Goal: Contribute content: Contribute content

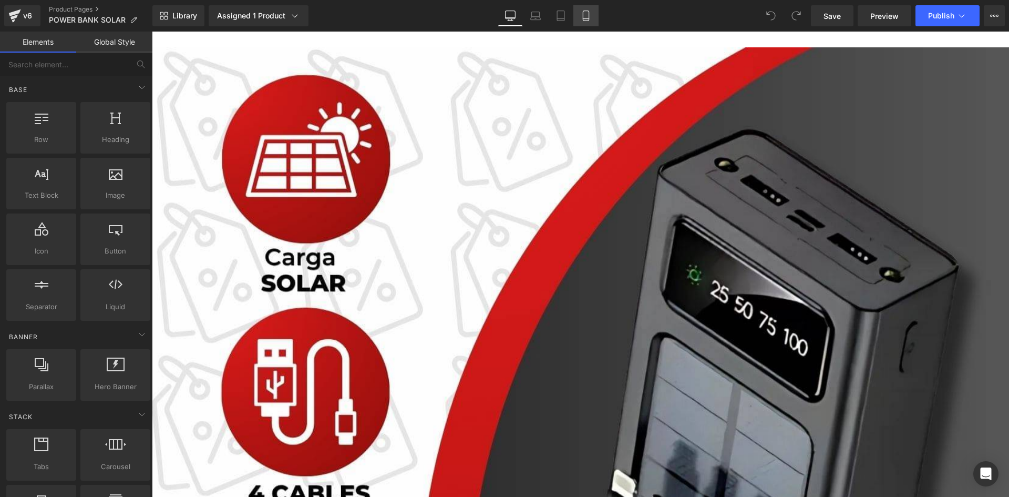
click at [593, 10] on link "Mobile" at bounding box center [585, 15] width 25 height 21
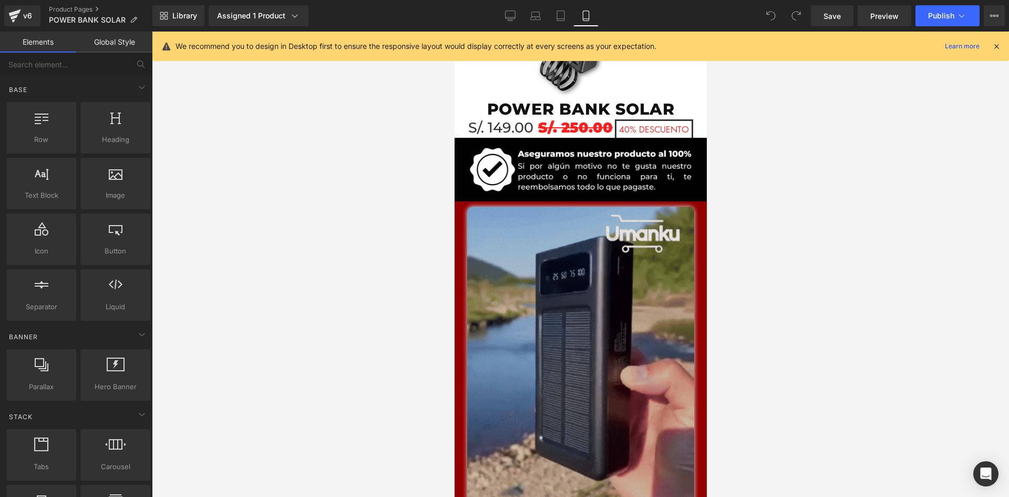
scroll to position [473, 0]
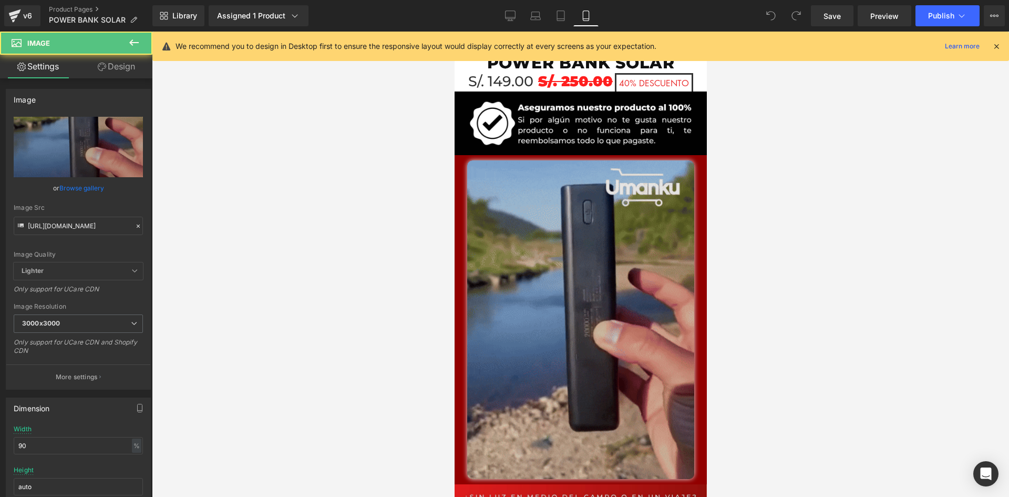
click at [513, 244] on img at bounding box center [580, 319] width 227 height 318
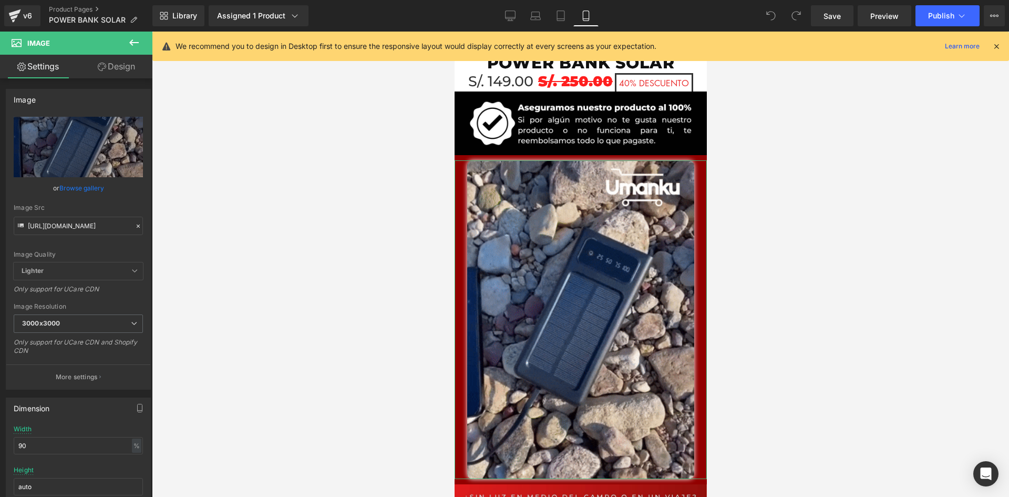
click at [116, 73] on link "Design" at bounding box center [116, 67] width 76 height 24
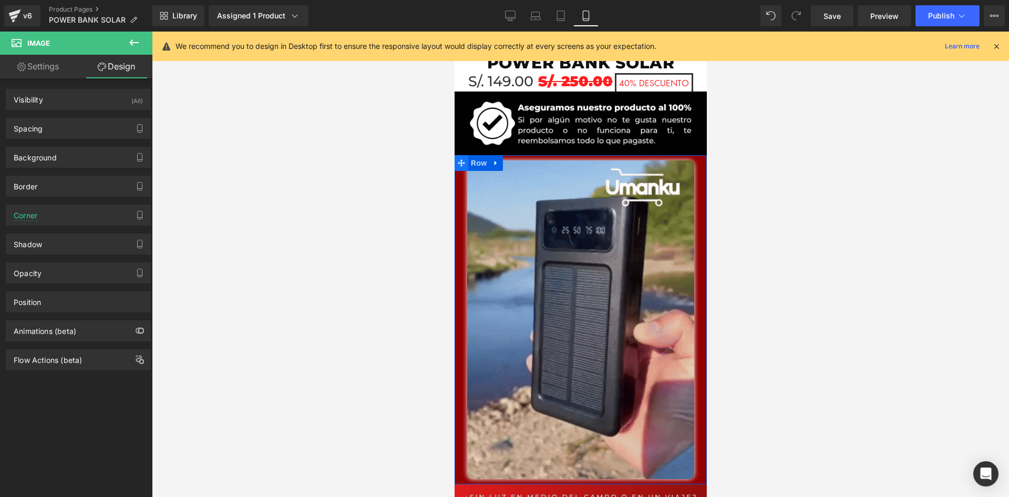
click at [457, 165] on icon at bounding box center [460, 162] width 7 height 7
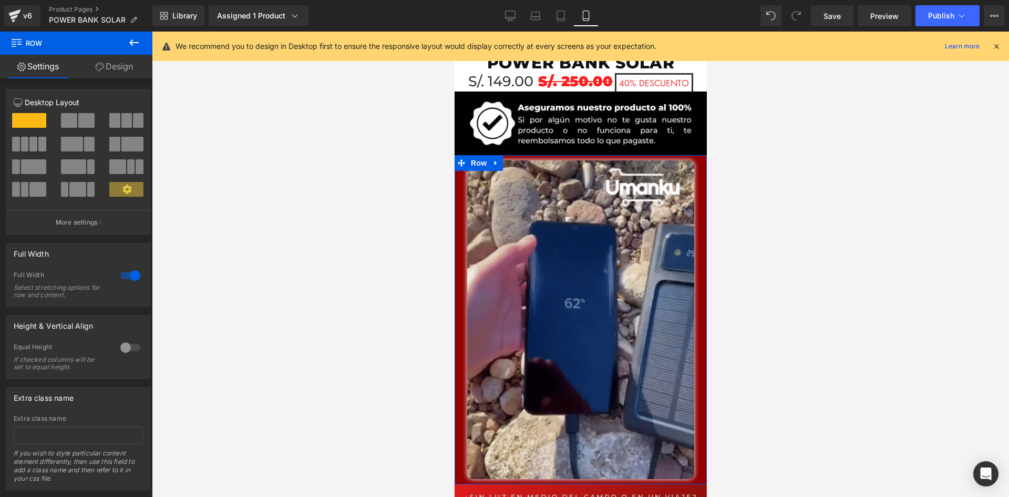
click at [132, 66] on link "Design" at bounding box center [114, 67] width 76 height 24
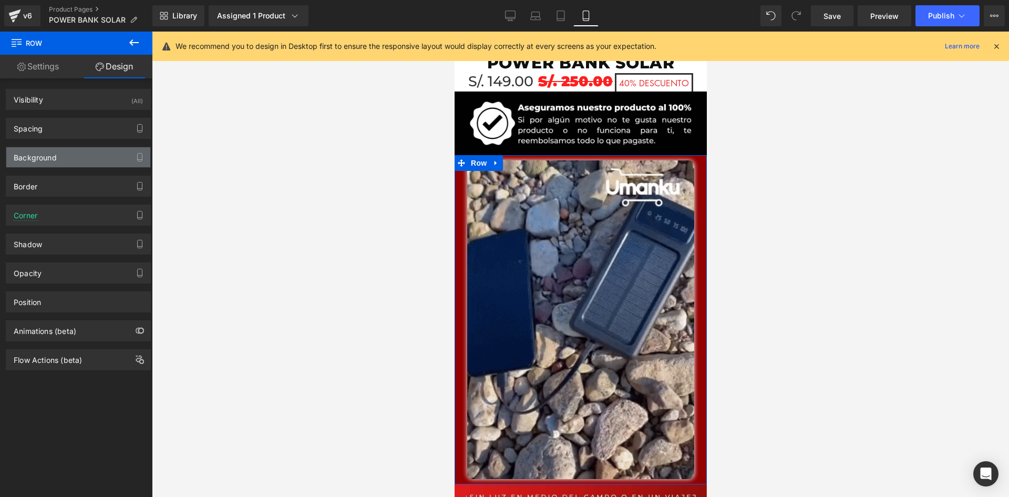
click at [48, 156] on div "Background" at bounding box center [35, 154] width 43 height 15
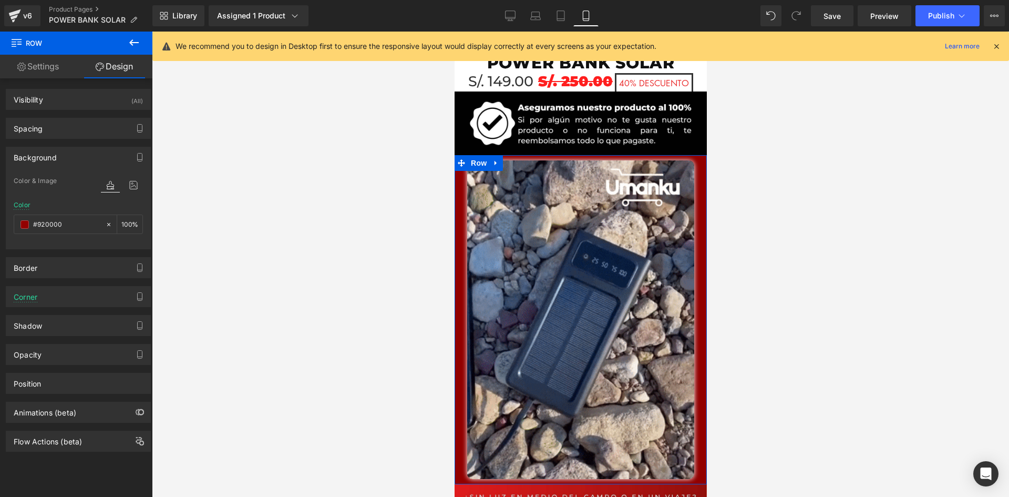
click at [48, 156] on div "Background" at bounding box center [35, 154] width 43 height 15
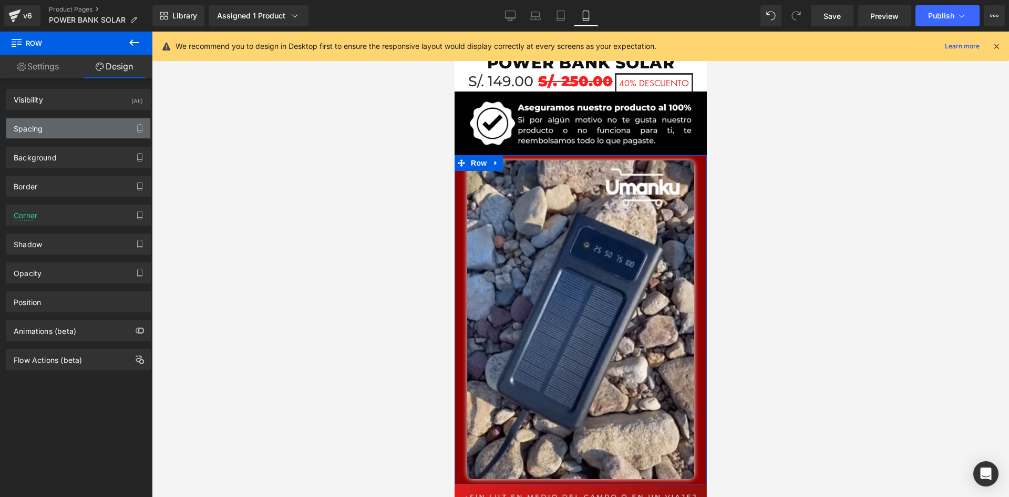
click at [60, 136] on div "Spacing" at bounding box center [78, 128] width 144 height 20
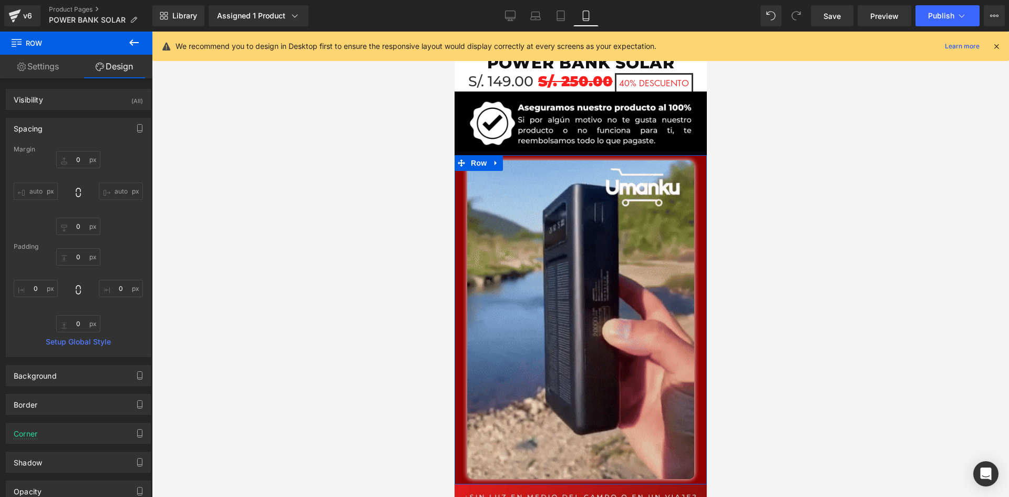
click at [60, 136] on div "Spacing" at bounding box center [78, 128] width 144 height 20
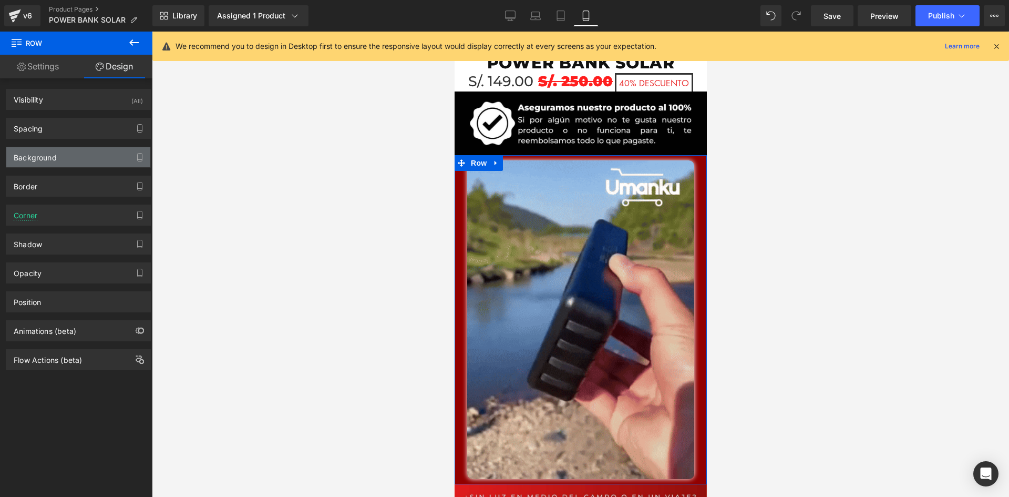
click at [60, 158] on div "Background" at bounding box center [78, 157] width 144 height 20
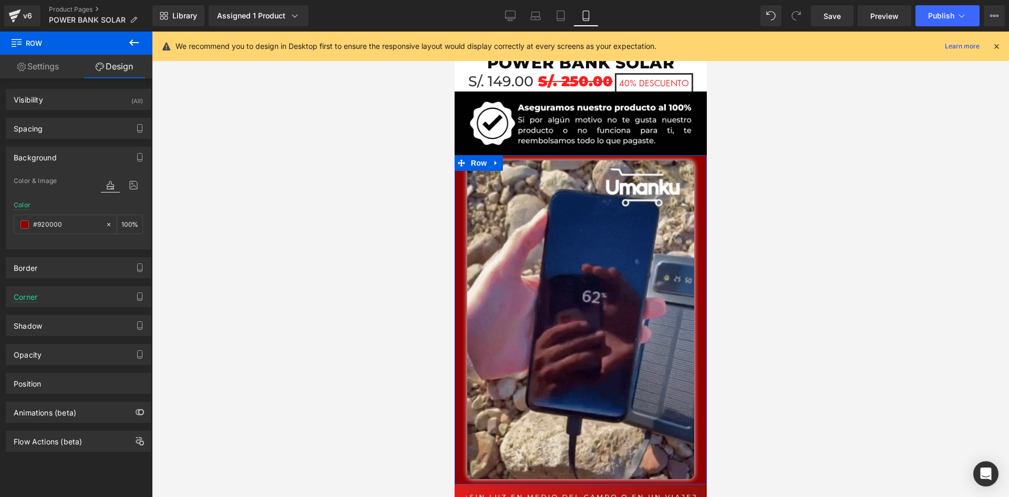
click at [60, 158] on div "Background" at bounding box center [78, 157] width 144 height 20
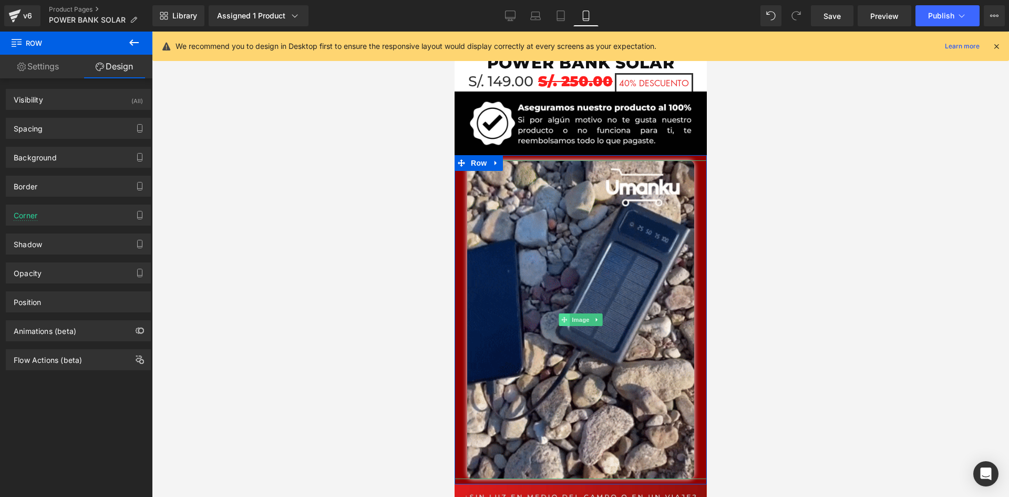
click at [561, 320] on icon at bounding box center [564, 319] width 6 height 6
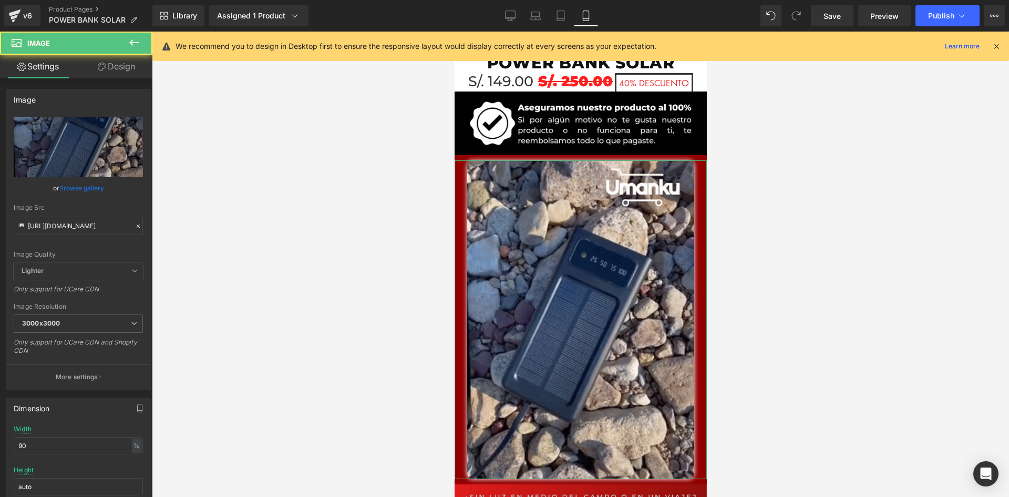
drag, startPoint x: 101, startPoint y: 68, endPoint x: 68, endPoint y: 86, distance: 37.2
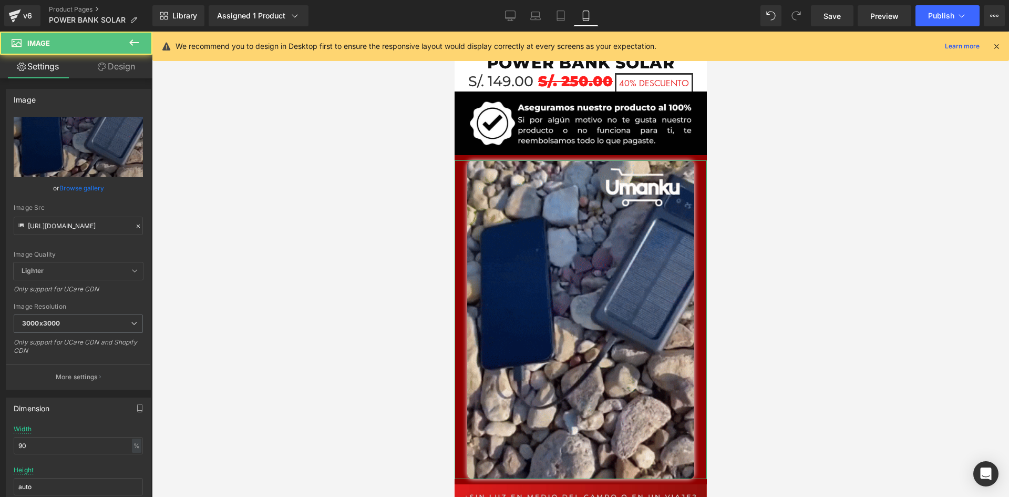
click at [101, 68] on icon at bounding box center [102, 67] width 8 height 8
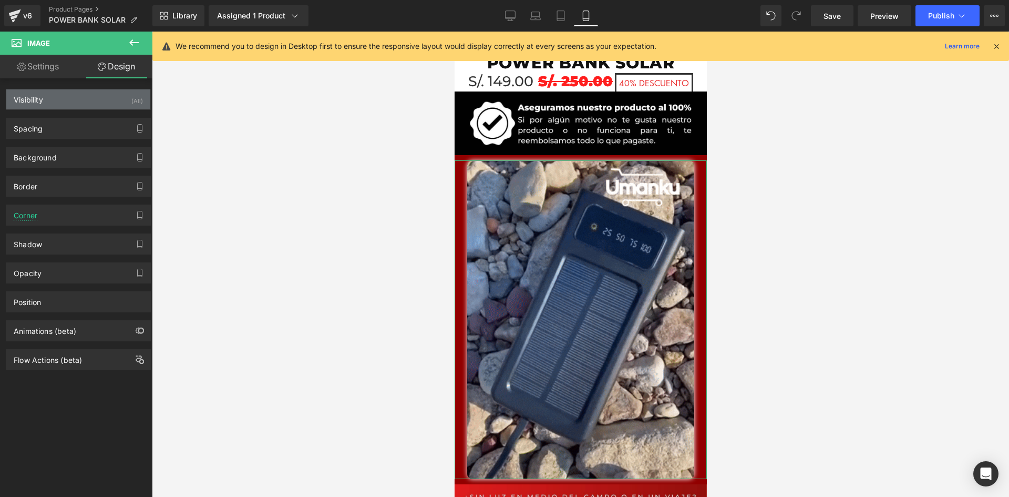
type input "10"
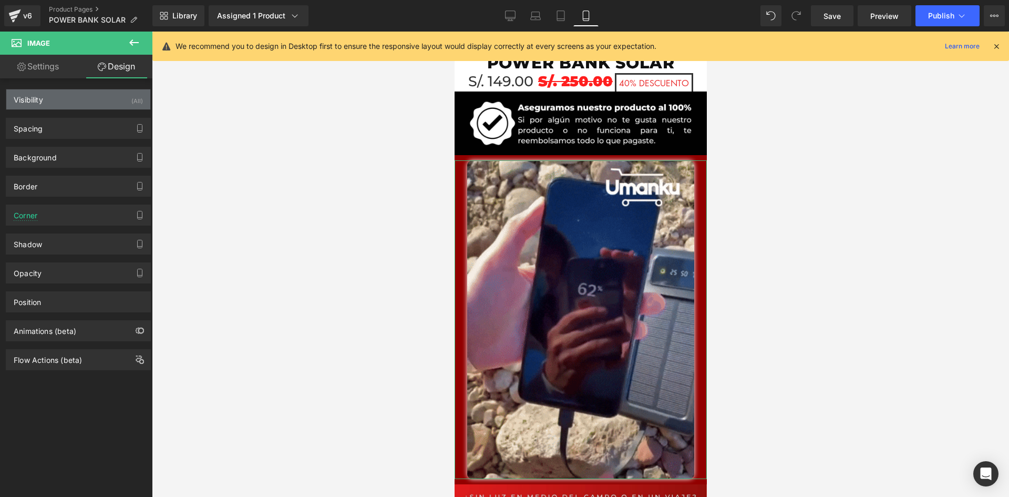
type input "0"
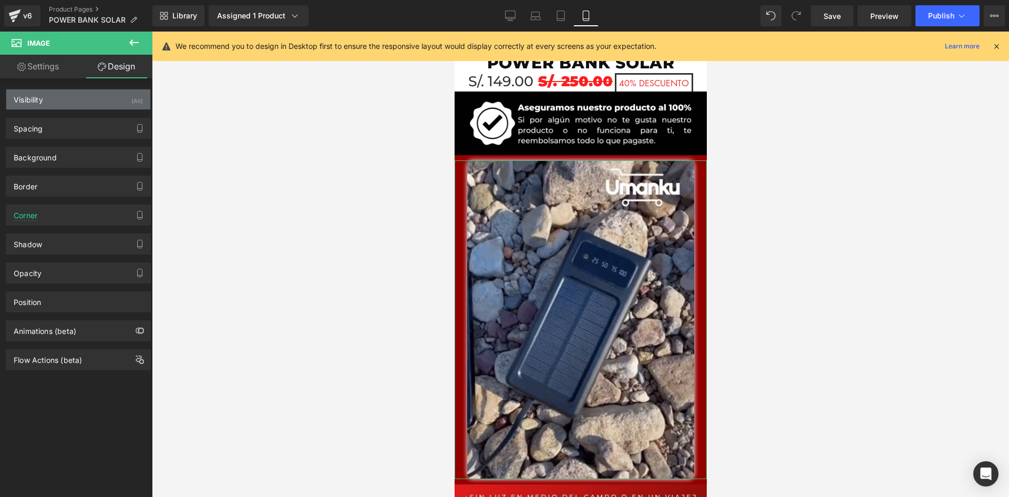
type input "10"
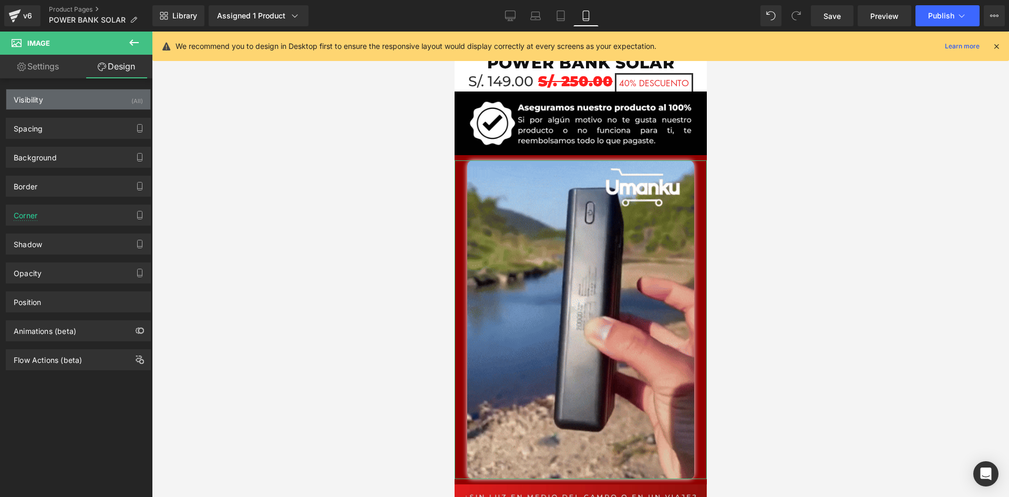
type input "0"
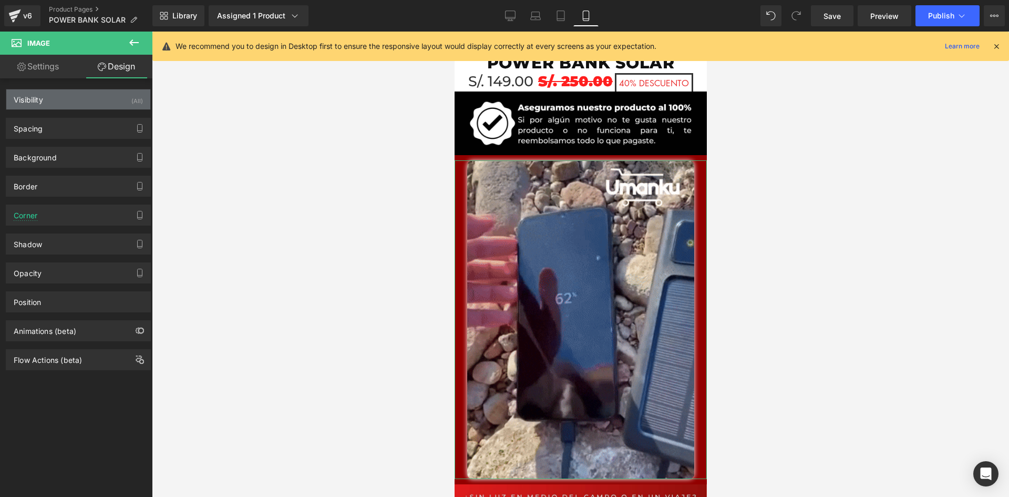
type input "0"
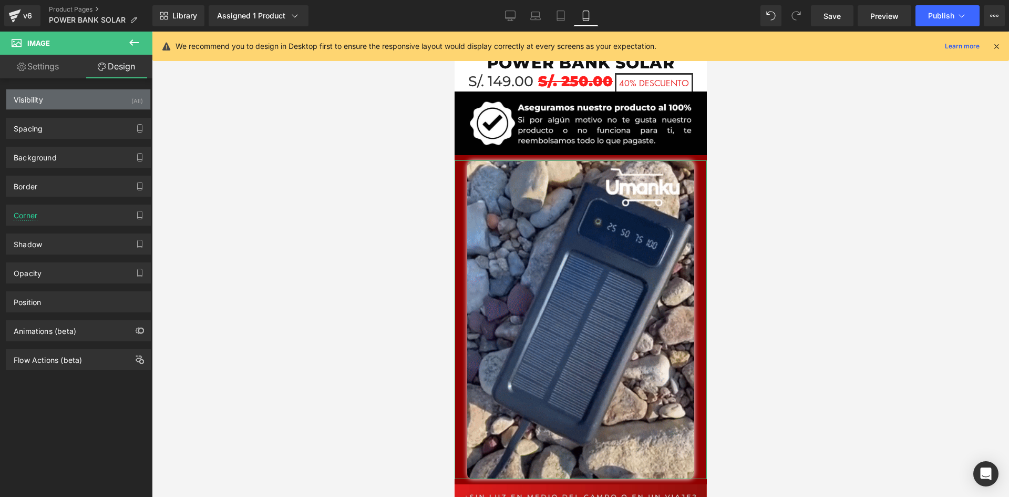
type input "0"
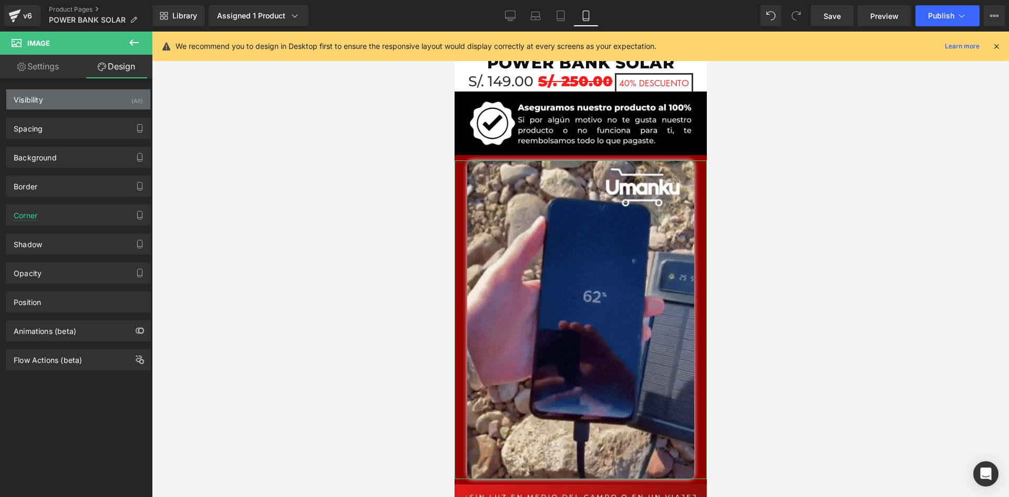
type input "0"
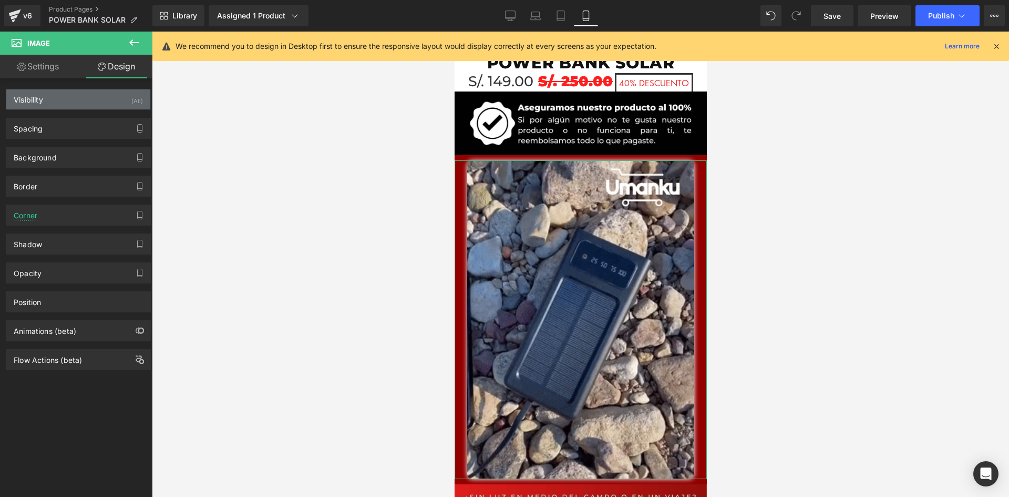
type input "0"
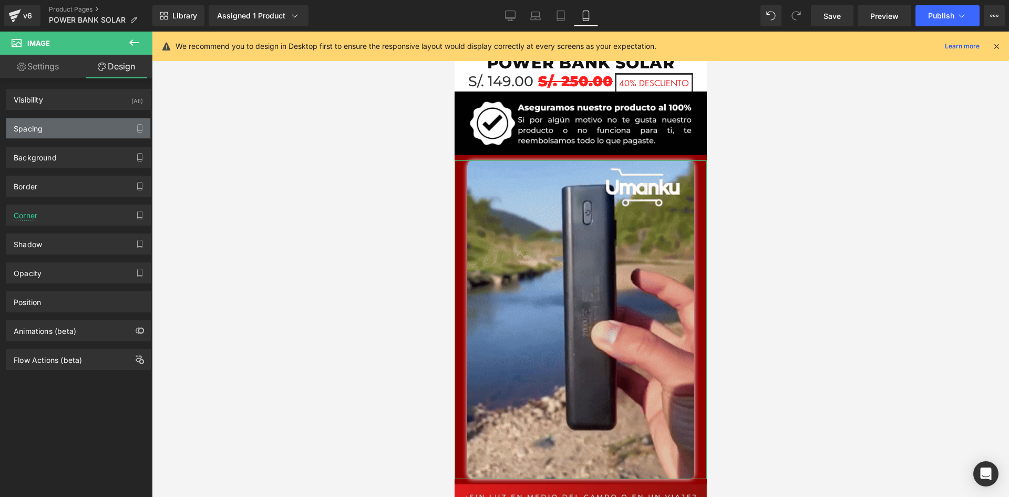
click at [27, 129] on div "Spacing" at bounding box center [28, 125] width 29 height 15
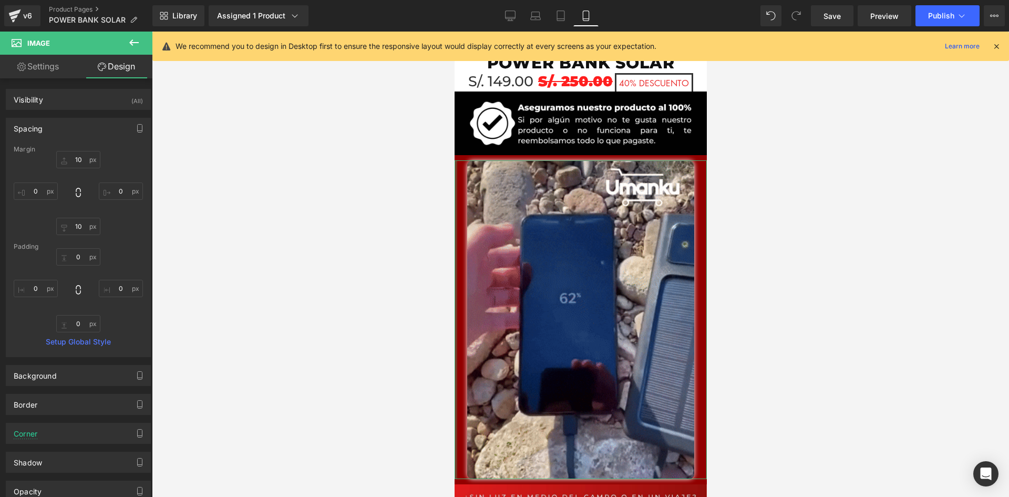
scroll to position [53, 0]
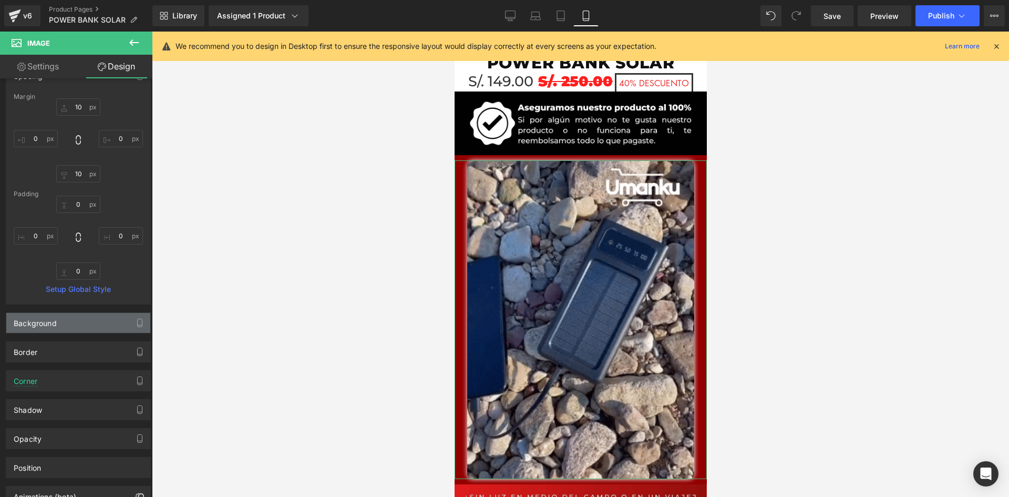
click at [36, 324] on div "Background" at bounding box center [35, 320] width 43 height 15
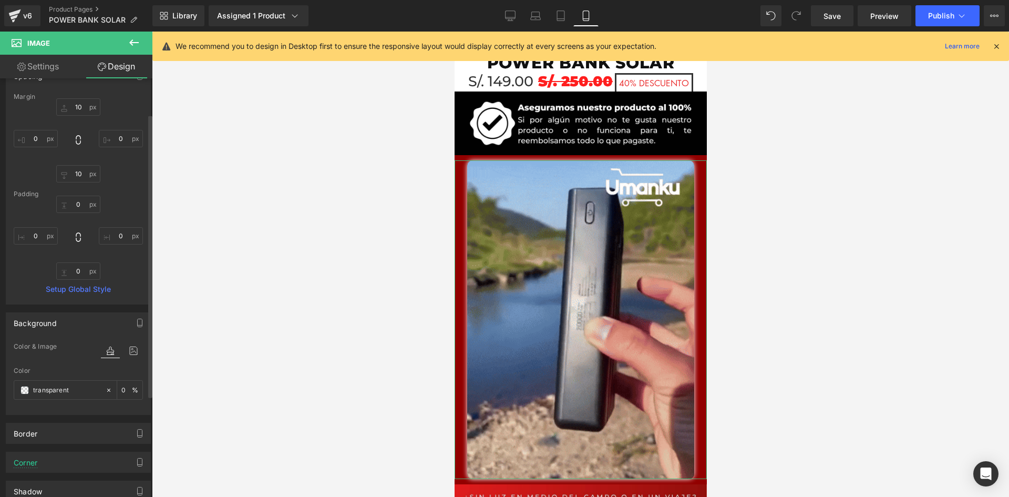
click at [36, 324] on div "Background" at bounding box center [35, 320] width 43 height 15
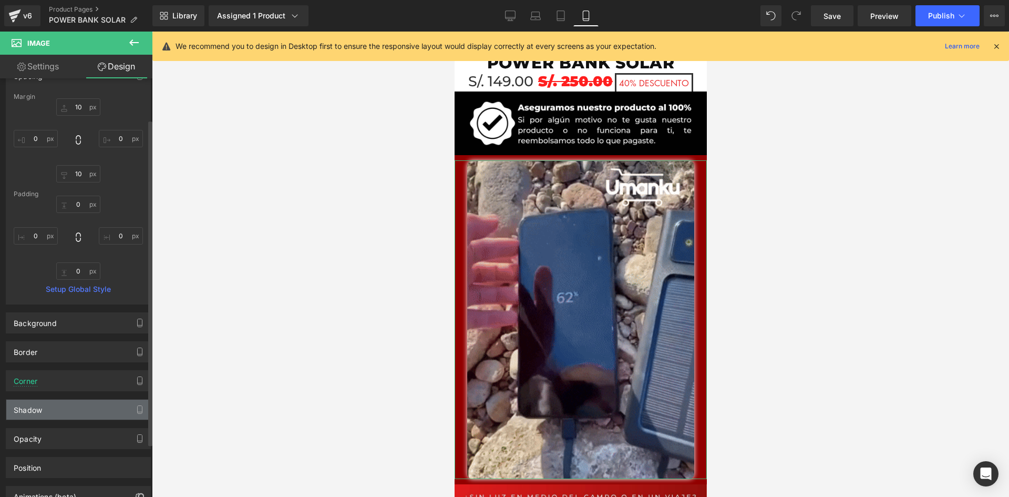
click at [26, 400] on div "Shadow" at bounding box center [28, 406] width 28 height 15
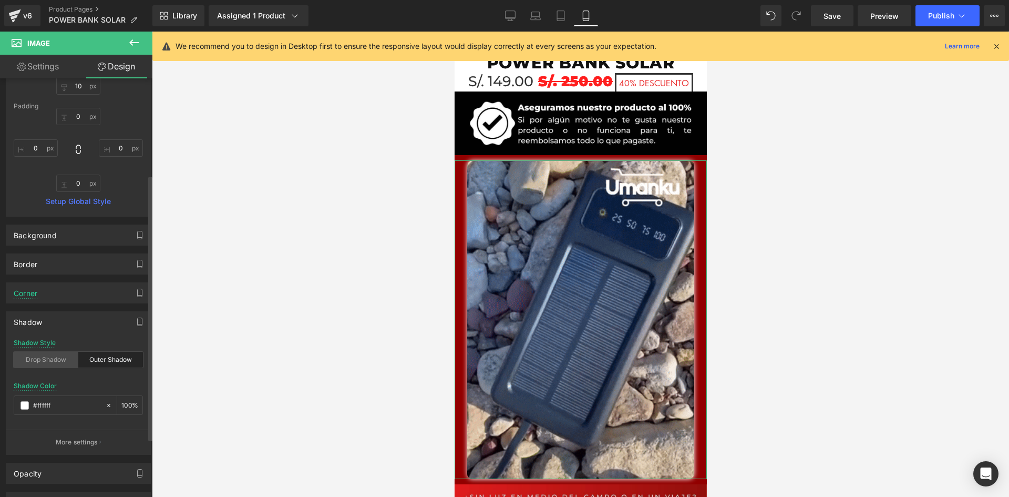
scroll to position [158, 0]
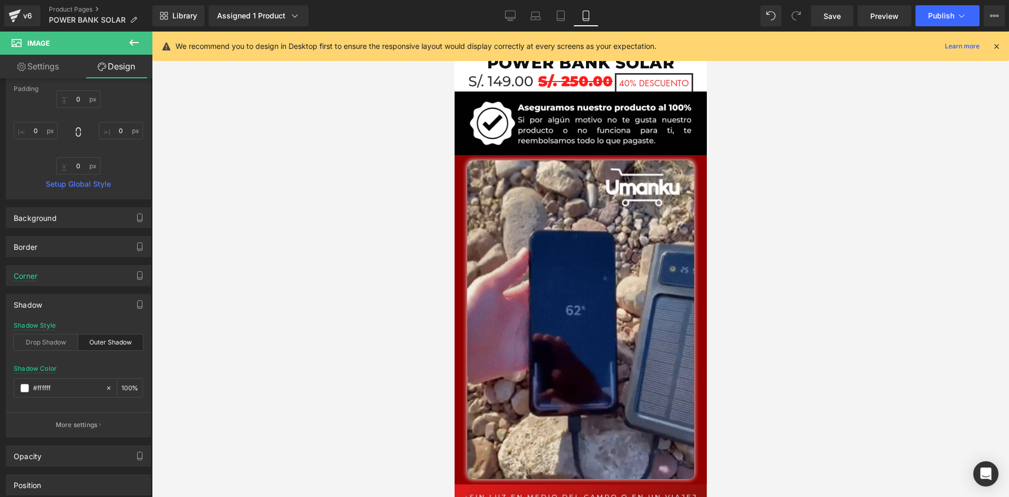
click at [253, 270] on div at bounding box center [580, 264] width 857 height 465
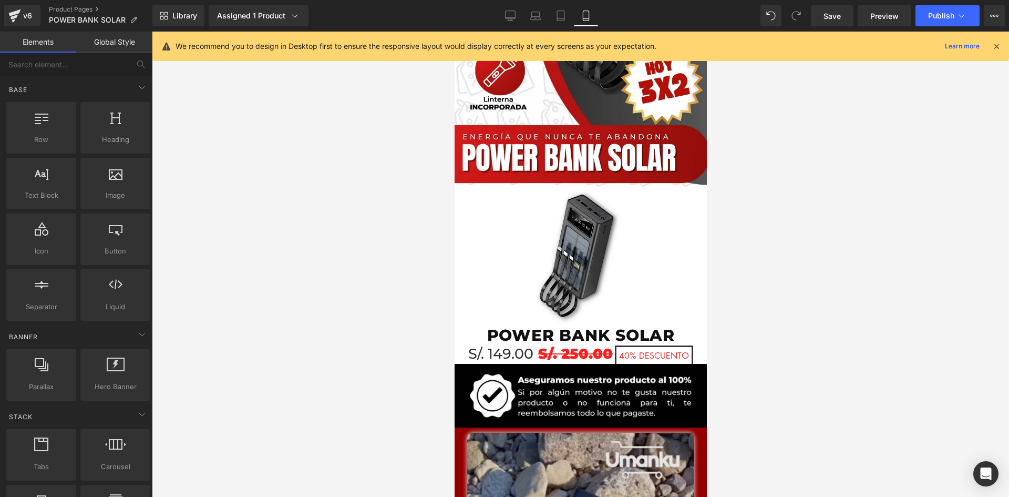
scroll to position [0, 0]
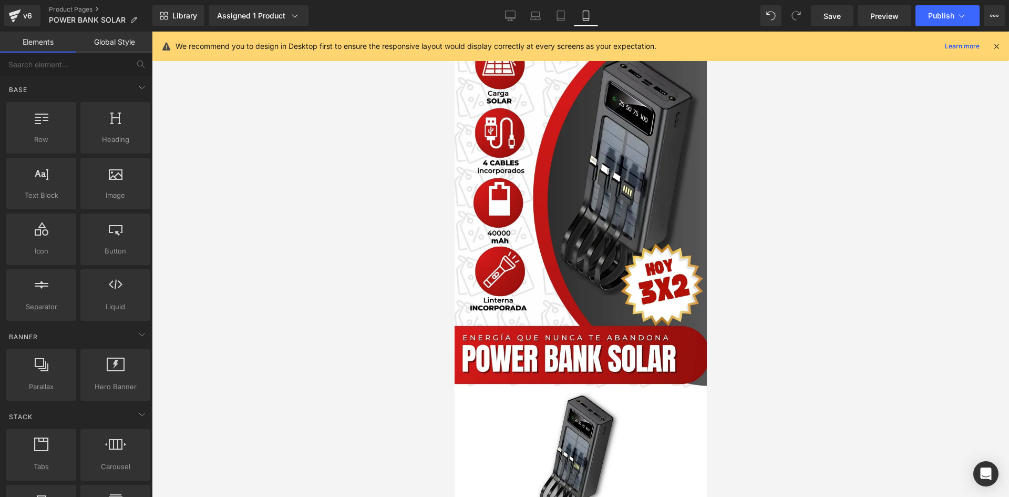
click at [995, 44] on icon at bounding box center [996, 46] width 9 height 9
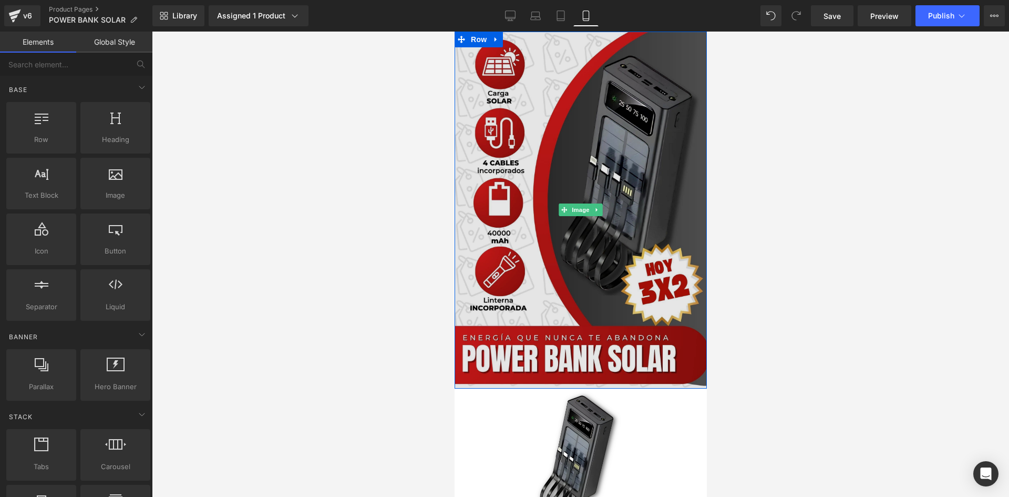
click at [562, 105] on img at bounding box center [580, 210] width 252 height 357
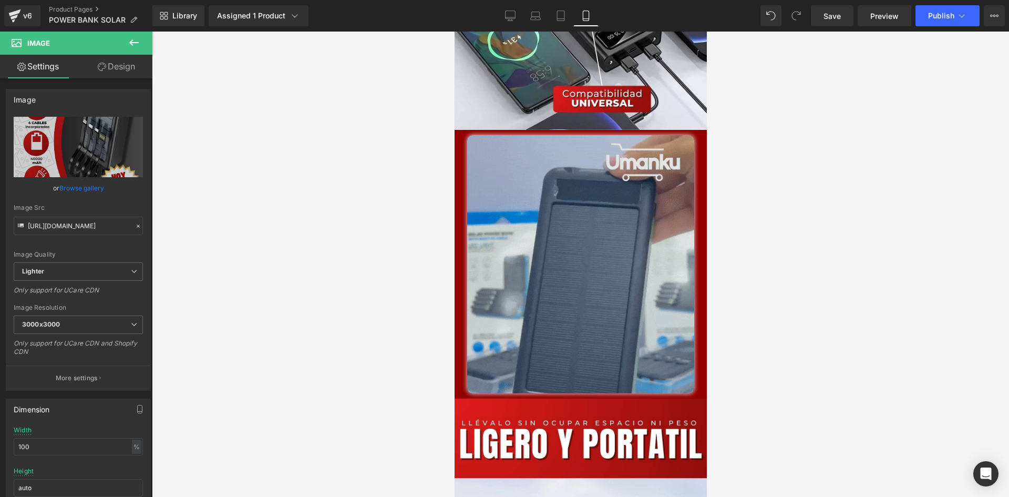
scroll to position [1734, 0]
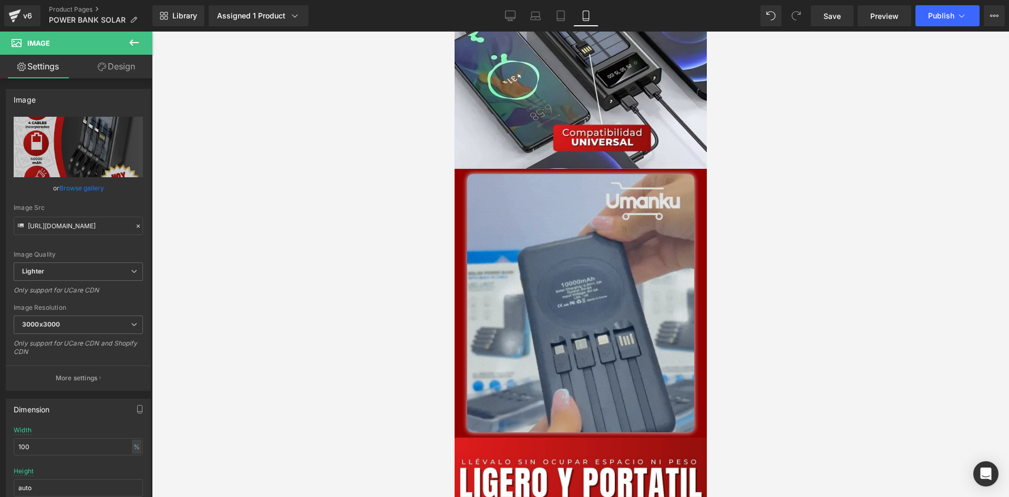
click at [540, 297] on img at bounding box center [580, 303] width 227 height 258
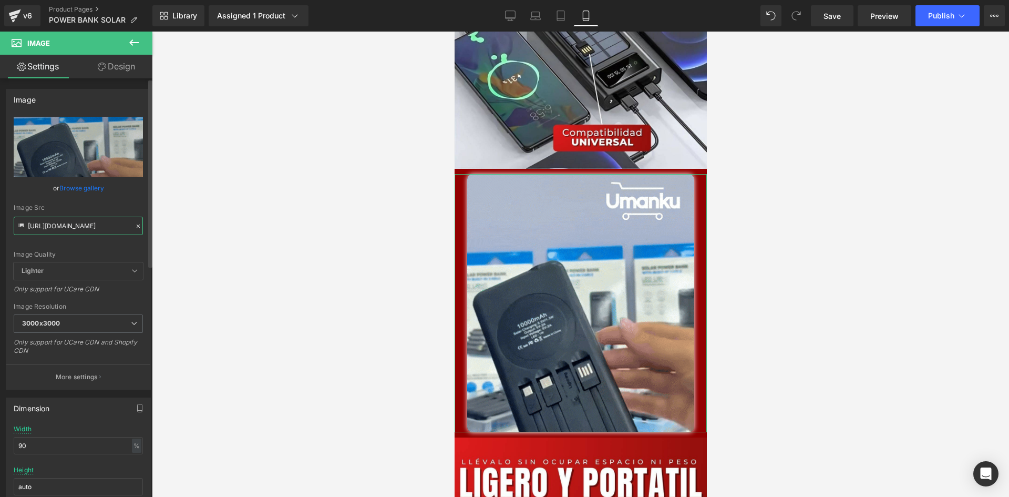
click at [85, 226] on input "[URL][DOMAIN_NAME]" at bounding box center [78, 225] width 129 height 18
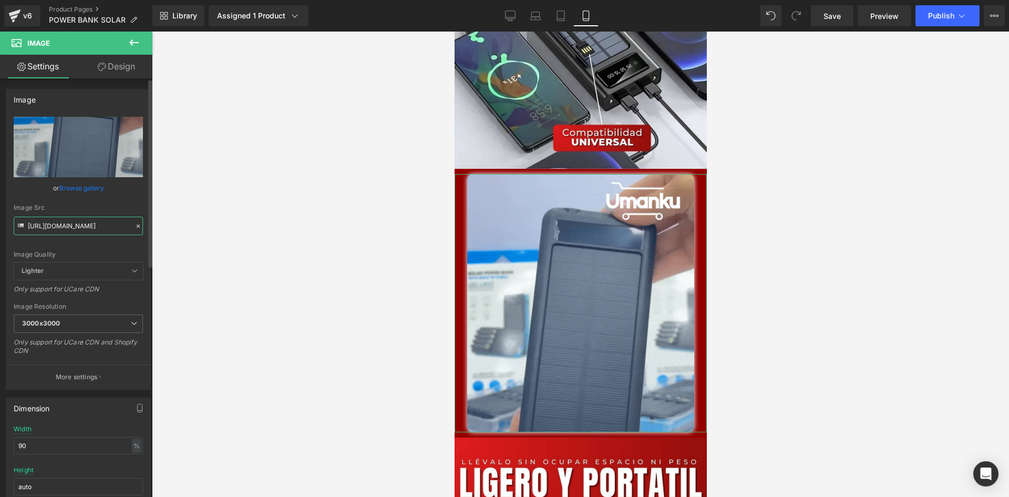
click at [85, 226] on input "[URL][DOMAIN_NAME]" at bounding box center [78, 225] width 129 height 18
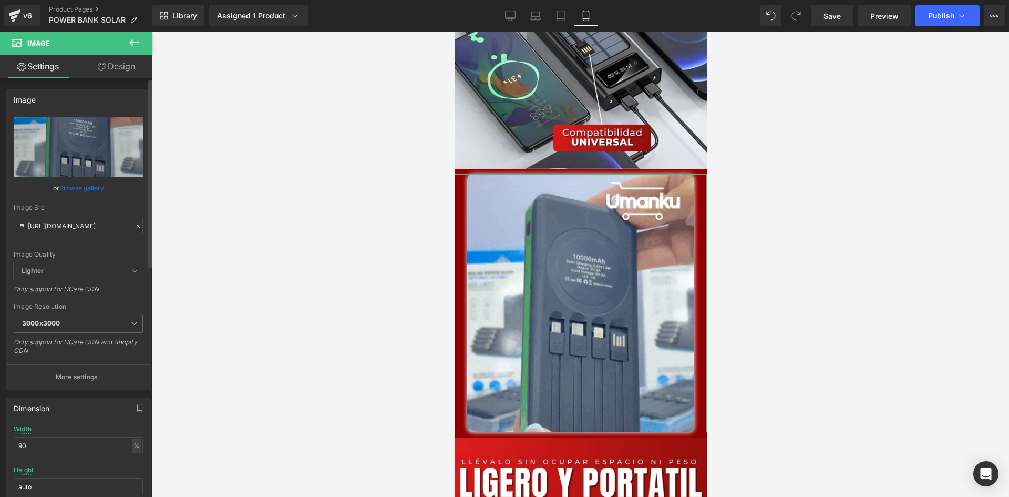
click at [135, 224] on icon at bounding box center [138, 225] width 7 height 7
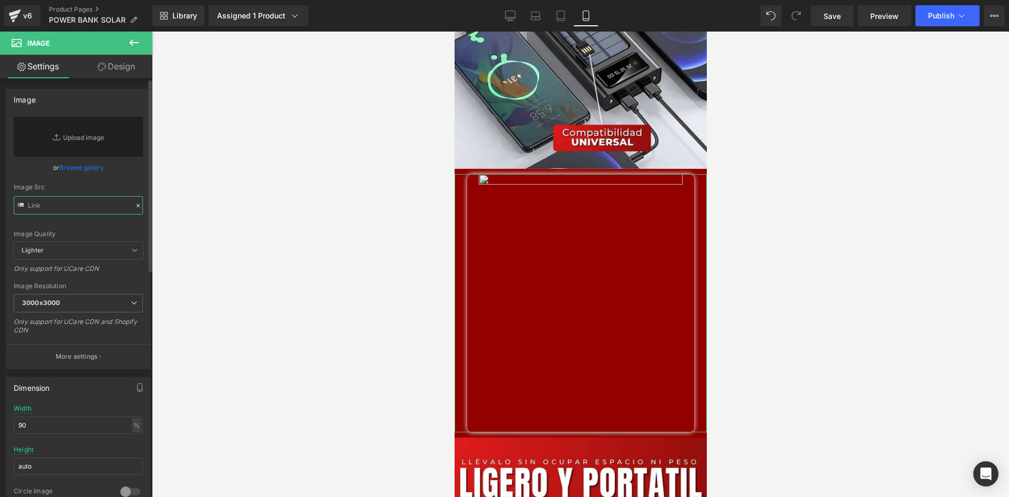
click at [82, 209] on input "text" at bounding box center [78, 205] width 129 height 18
paste input "[URL][DOMAIN_NAME]"
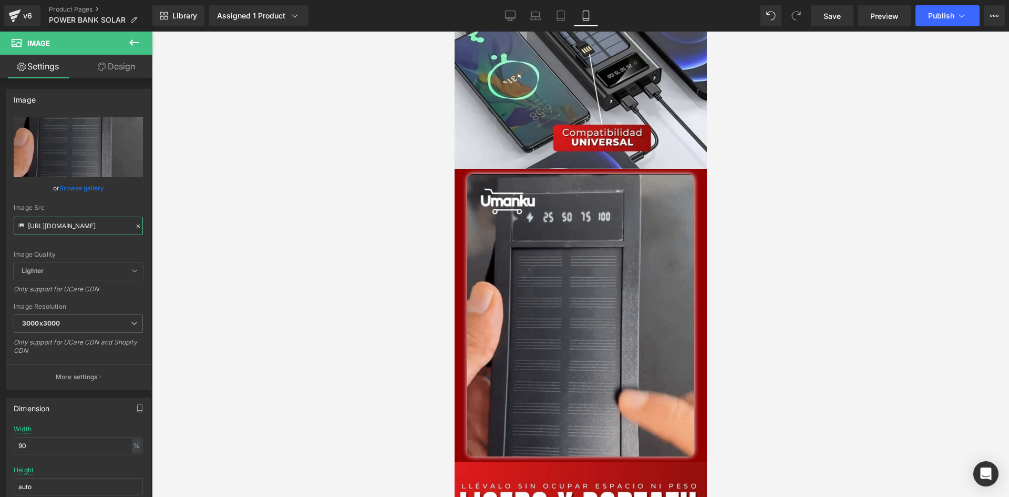
type input "[URL][DOMAIN_NAME]"
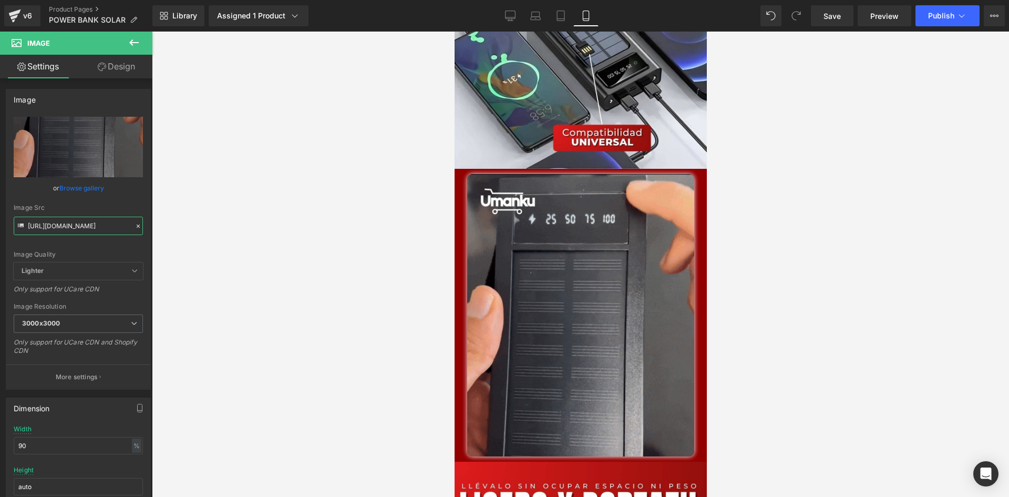
scroll to position [0, 0]
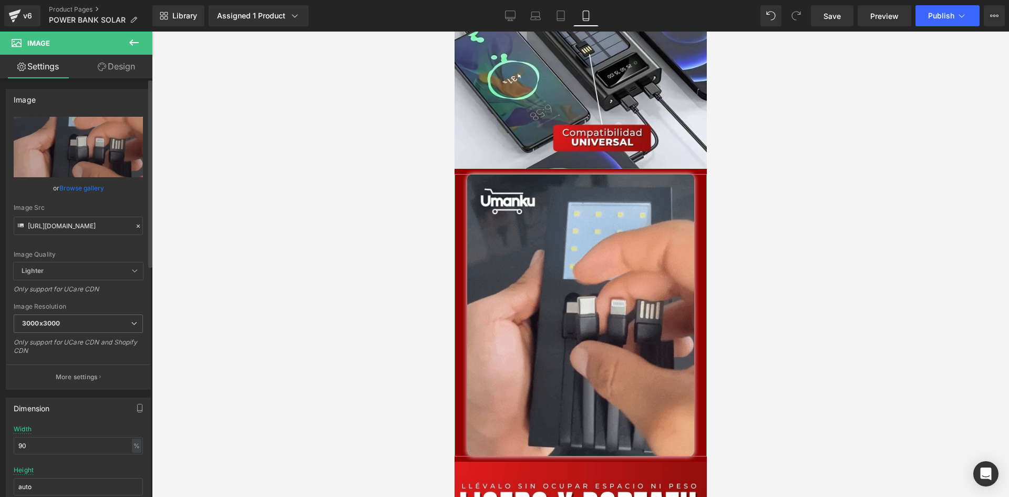
click at [135, 228] on icon at bounding box center [138, 225] width 7 height 7
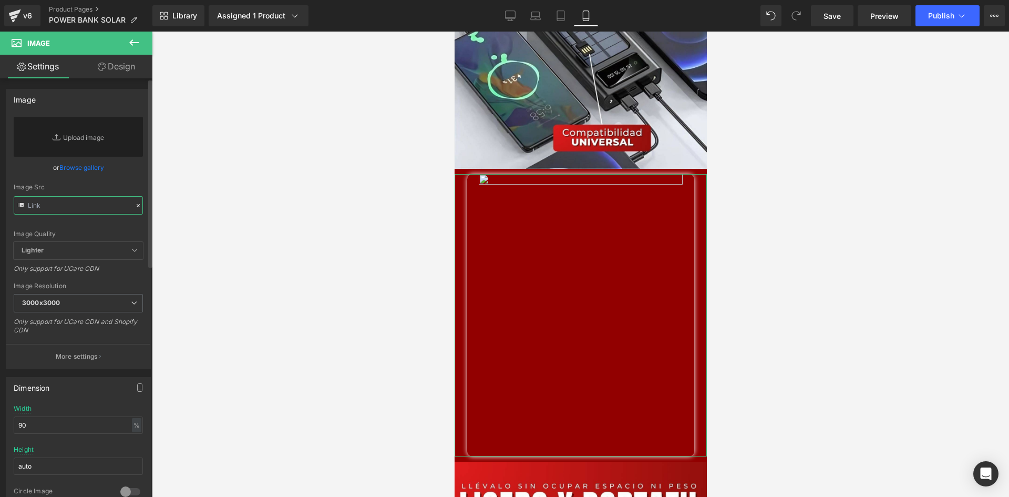
click at [61, 205] on input "text" at bounding box center [78, 205] width 129 height 18
paste input "[URL][DOMAIN_NAME]"
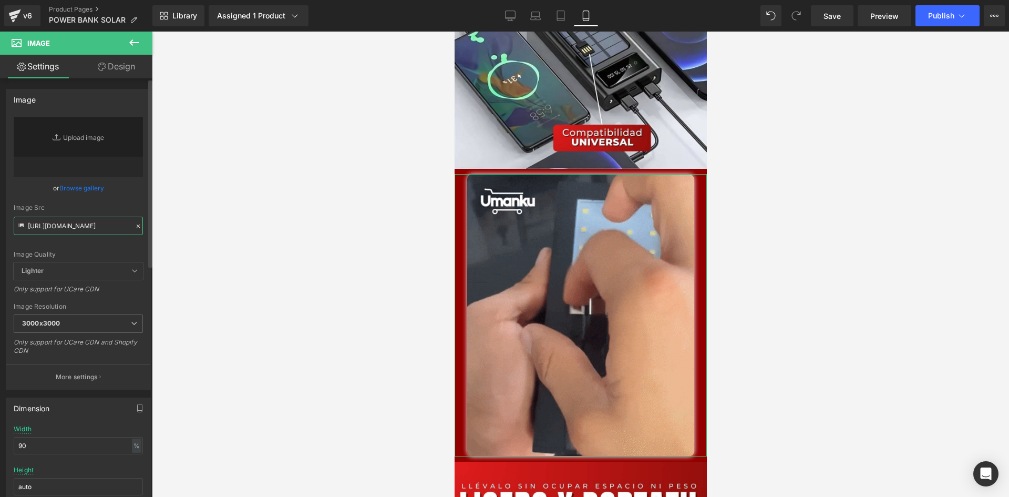
type input "[URL][DOMAIN_NAME]"
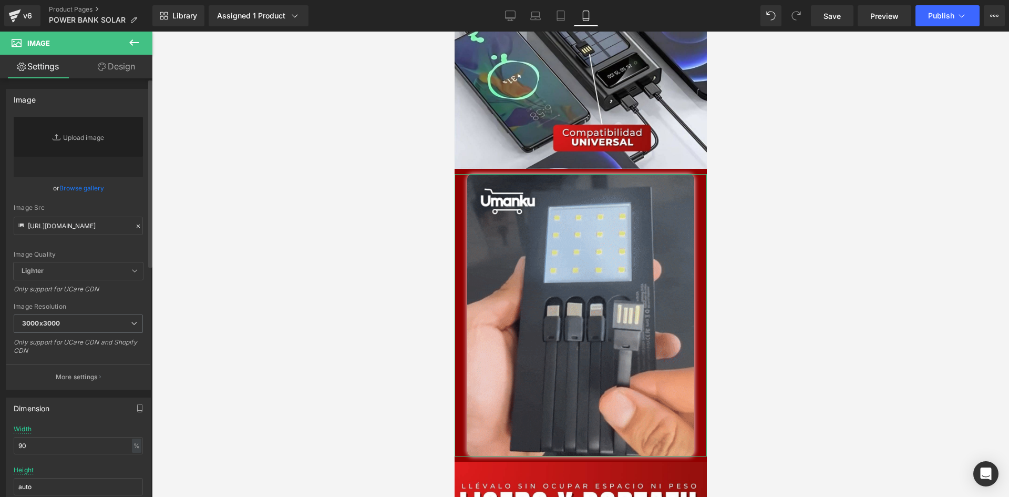
scroll to position [0, 0]
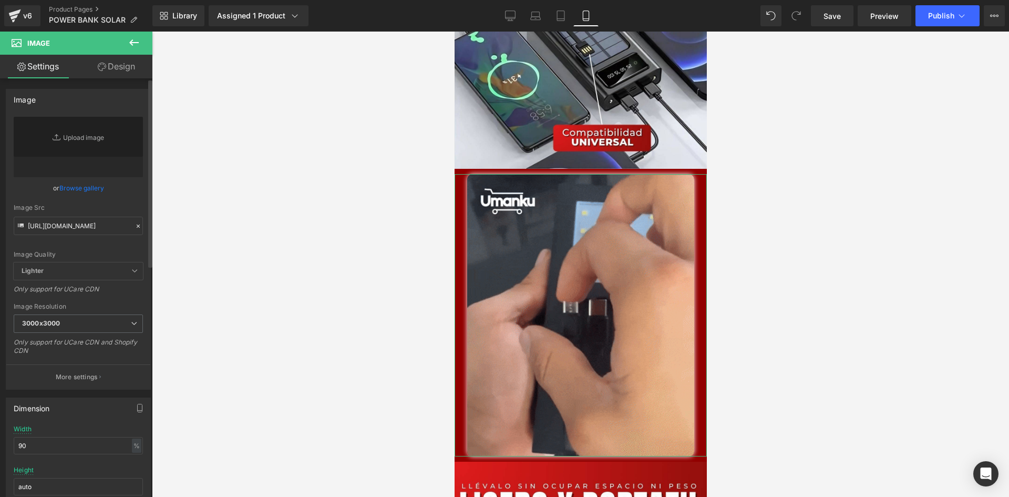
click at [125, 190] on div "or Browse gallery" at bounding box center [78, 187] width 129 height 11
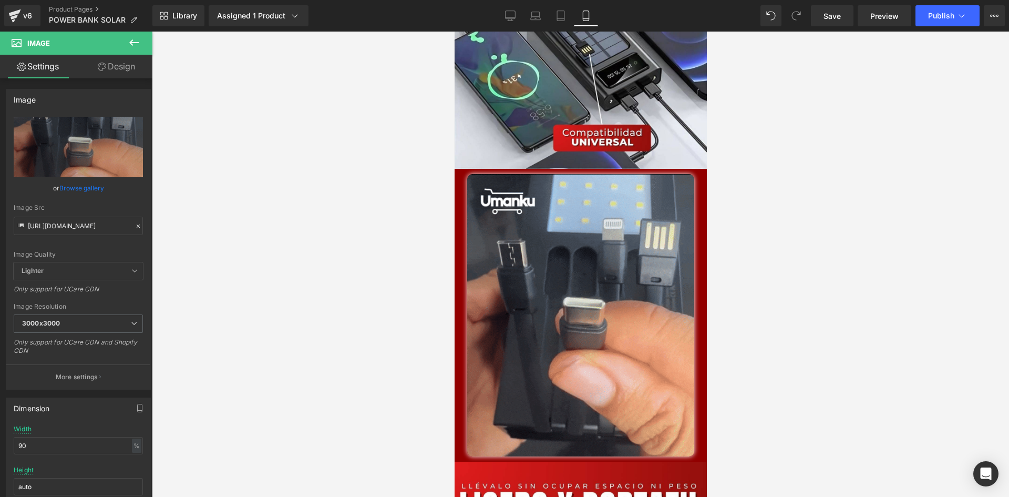
click at [791, 168] on div at bounding box center [580, 264] width 857 height 465
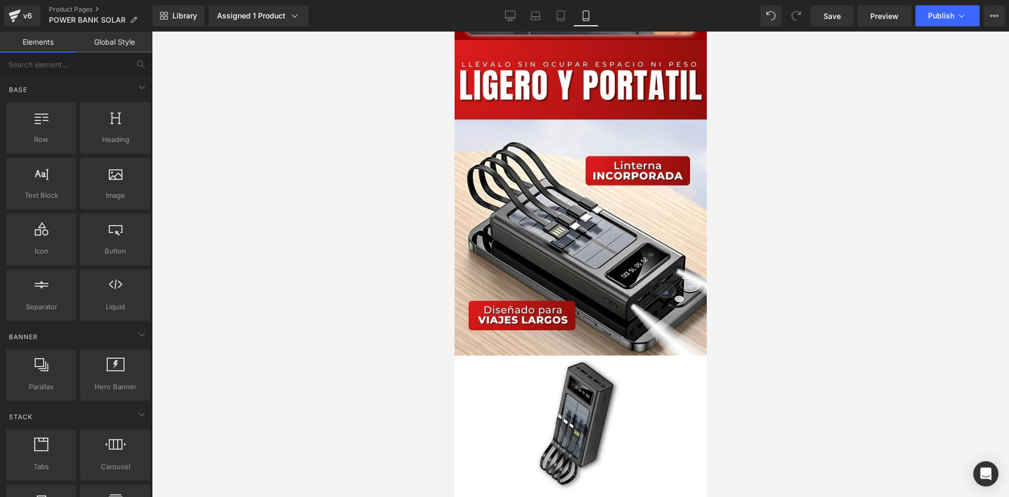
scroll to position [2102, 0]
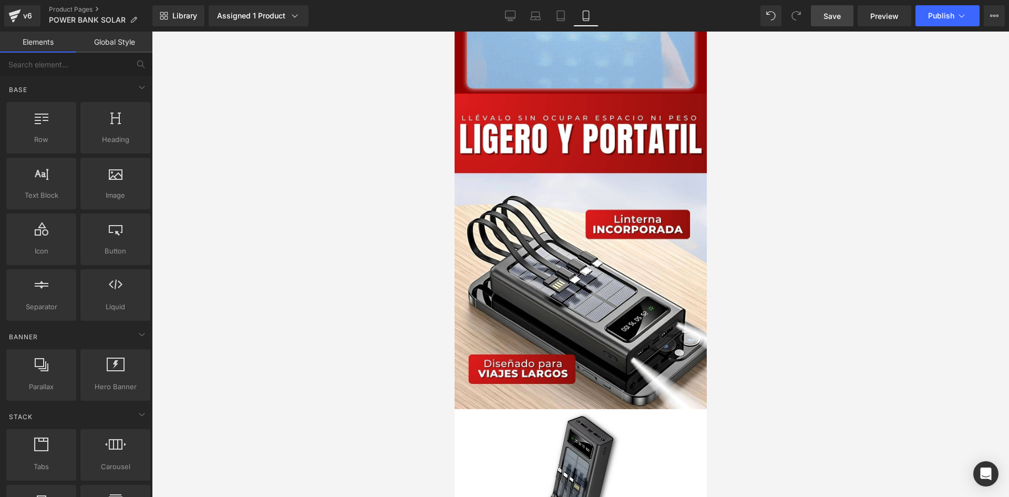
click at [840, 14] on span "Save" at bounding box center [831, 16] width 17 height 11
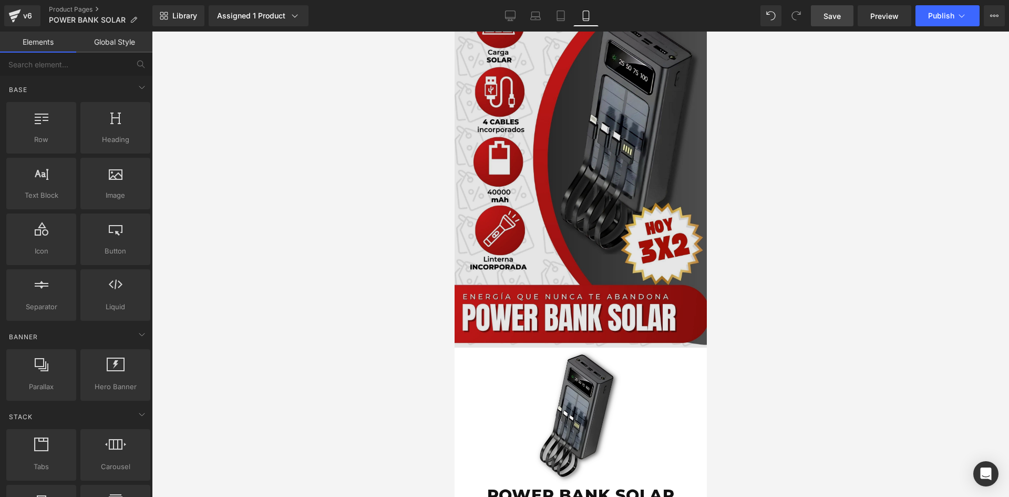
scroll to position [0, 0]
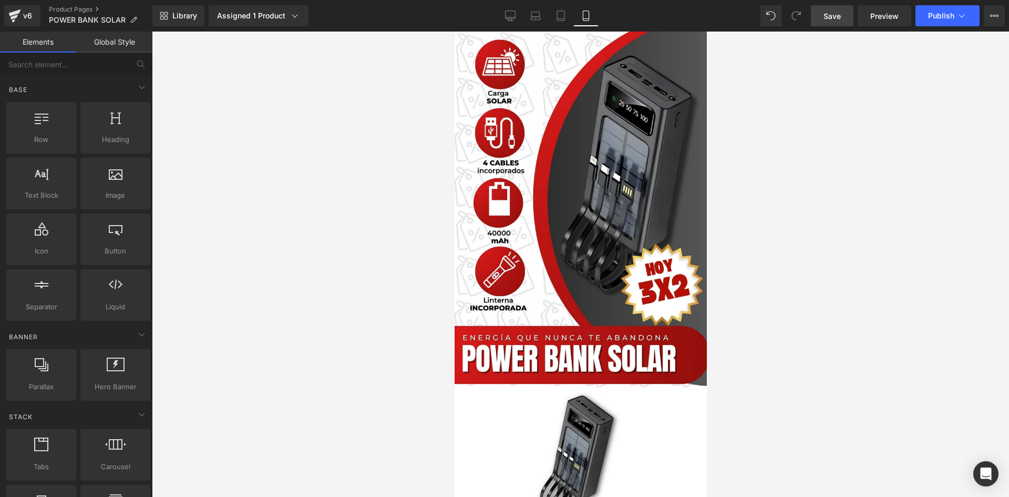
click at [839, 24] on link "Save" at bounding box center [832, 15] width 43 height 21
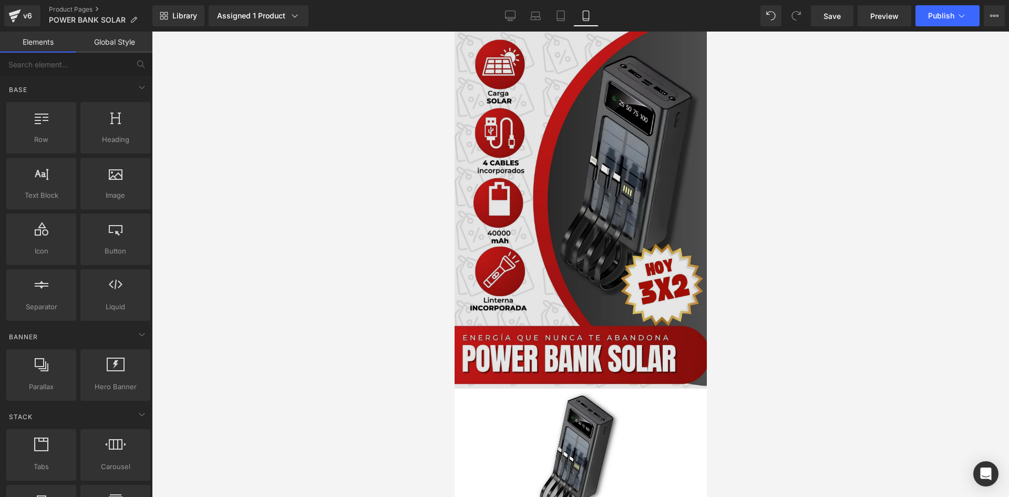
click at [582, 131] on img at bounding box center [580, 210] width 252 height 357
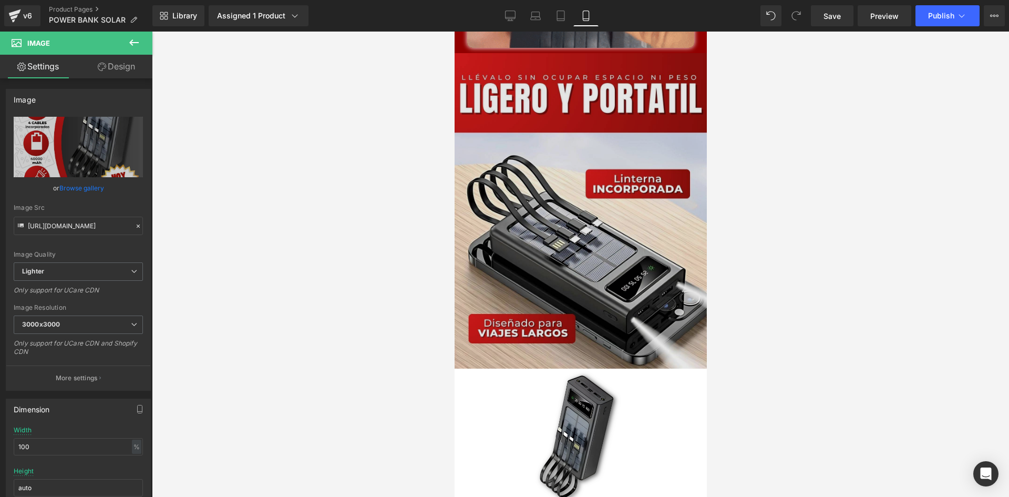
scroll to position [2154, 0]
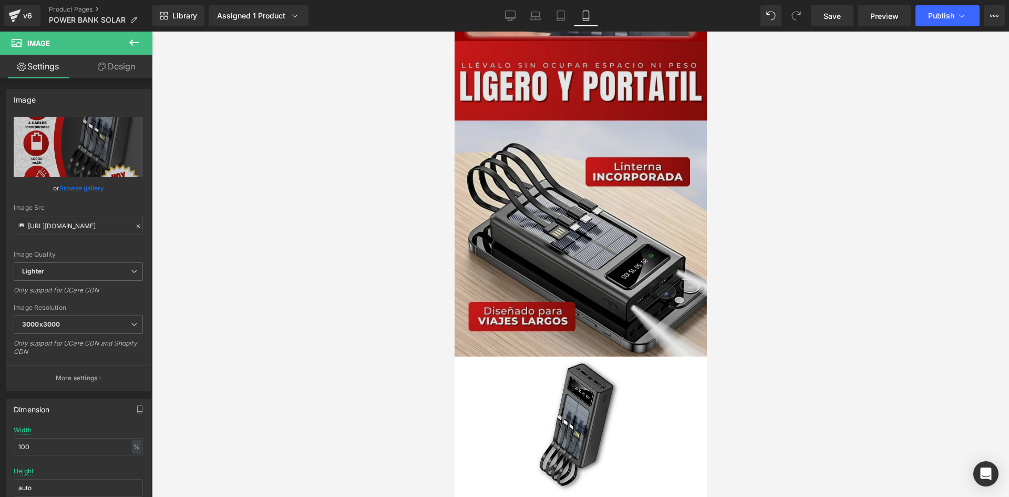
click at [485, 215] on img at bounding box center [580, 198] width 252 height 315
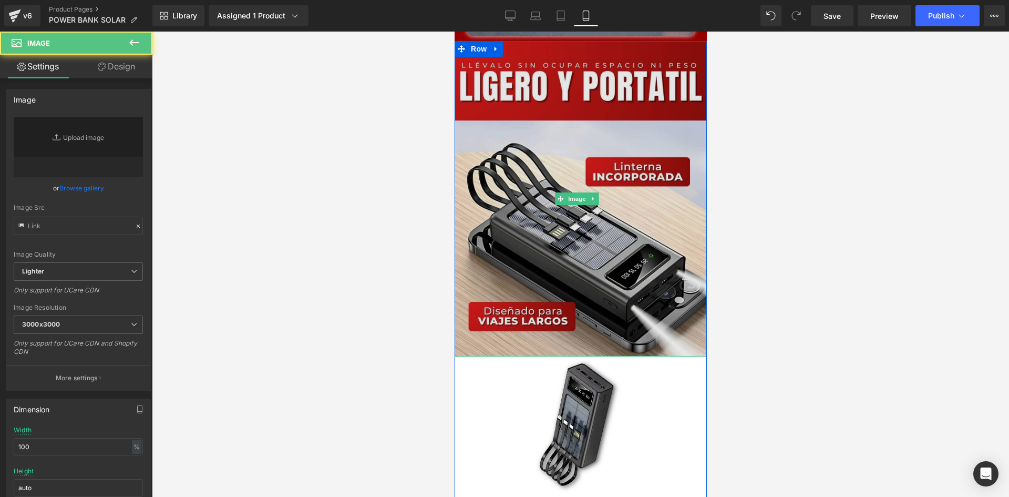
type input "[URL][DOMAIN_NAME]"
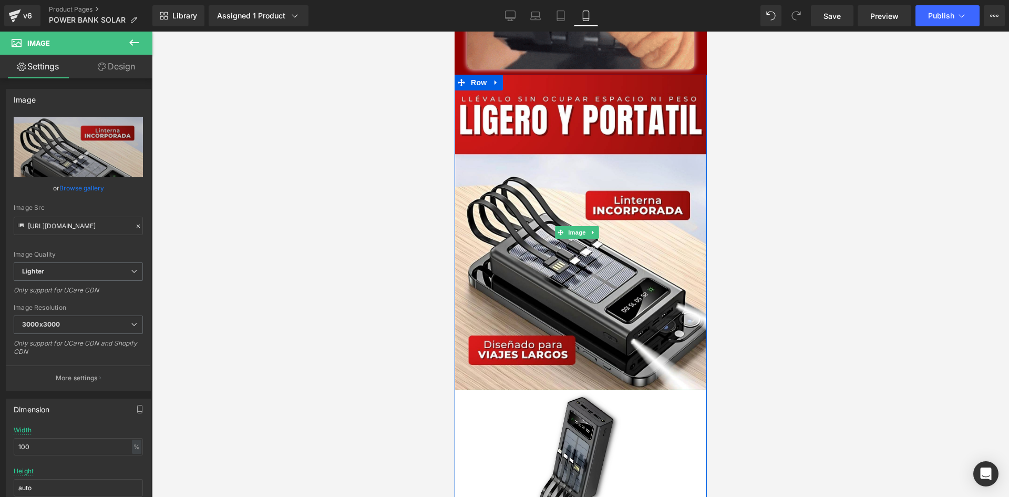
scroll to position [2102, 0]
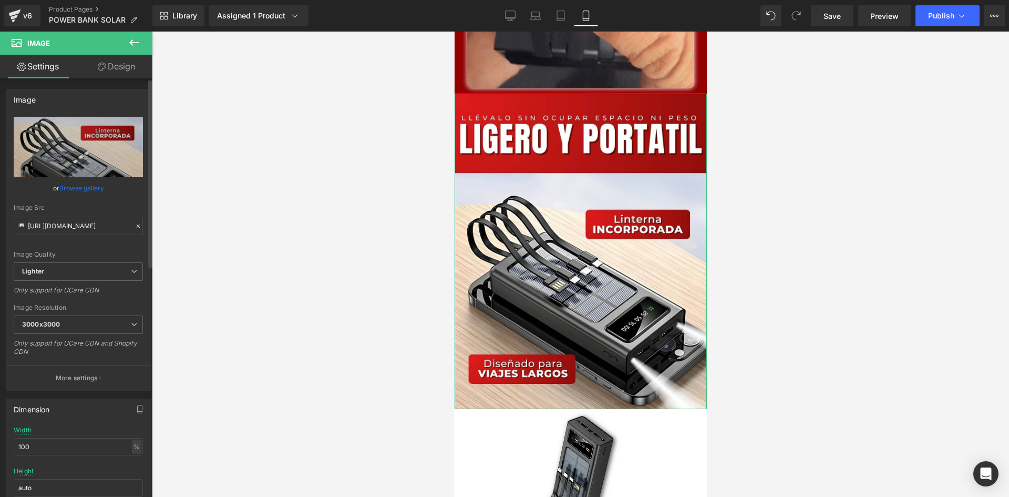
click at [86, 189] on link "Browse gallery" at bounding box center [81, 188] width 45 height 18
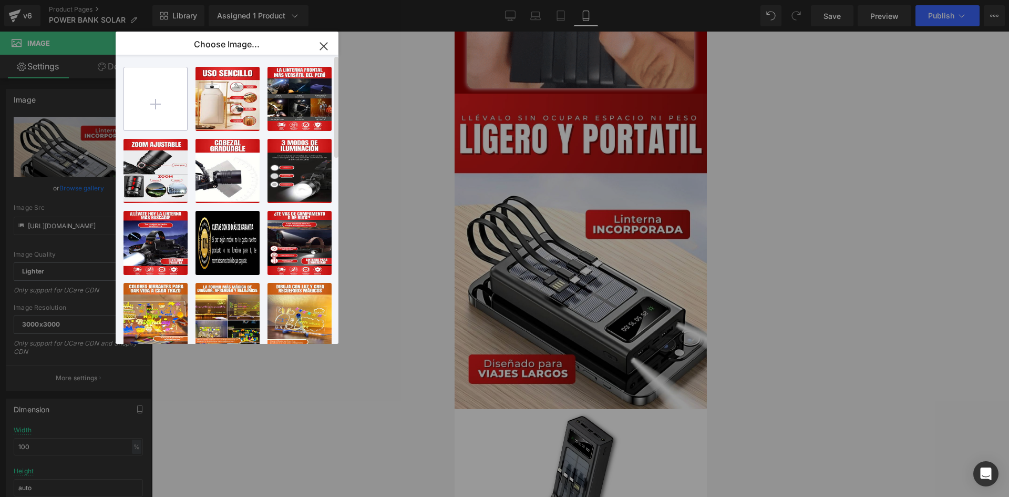
click at [159, 100] on input "file" at bounding box center [155, 98] width 63 height 63
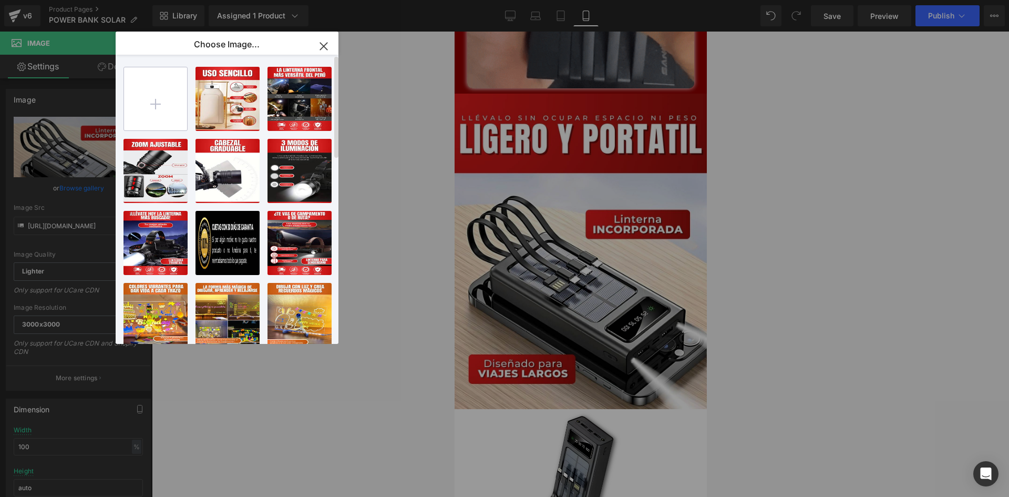
type input "C:\fakepath\40 000 POWERBANK-LANDING PAGE (1).jpg"
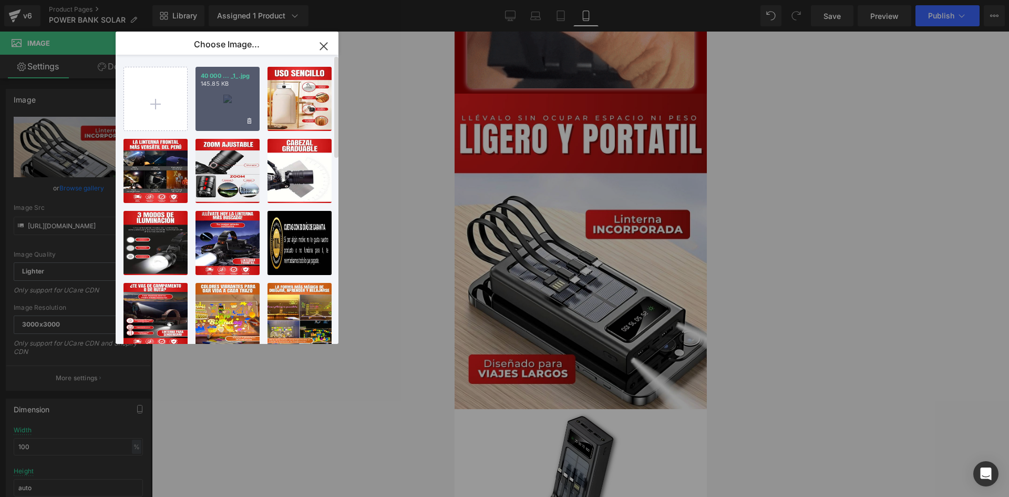
click at [225, 95] on div "40 000 ... _1_.jpg 145.85 KB" at bounding box center [227, 99] width 64 height 64
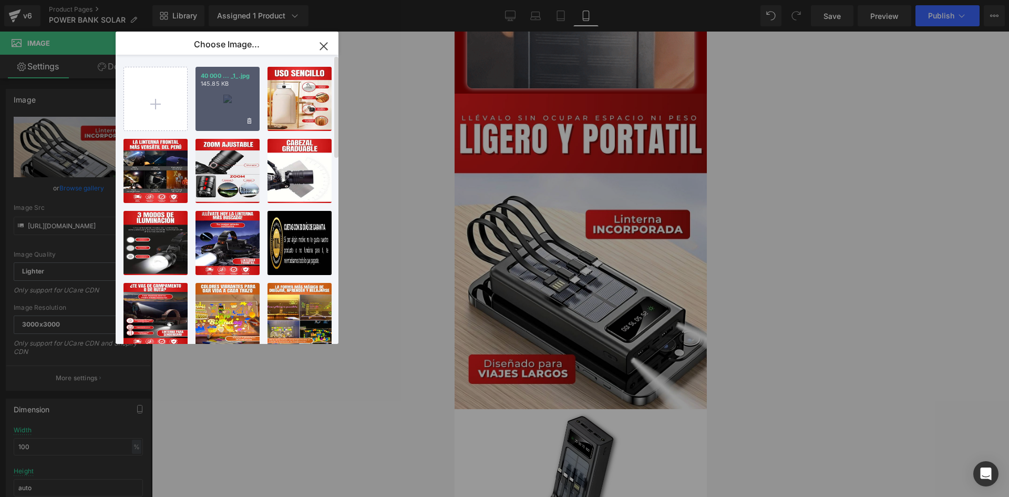
type input "[URL][DOMAIN_NAME]"
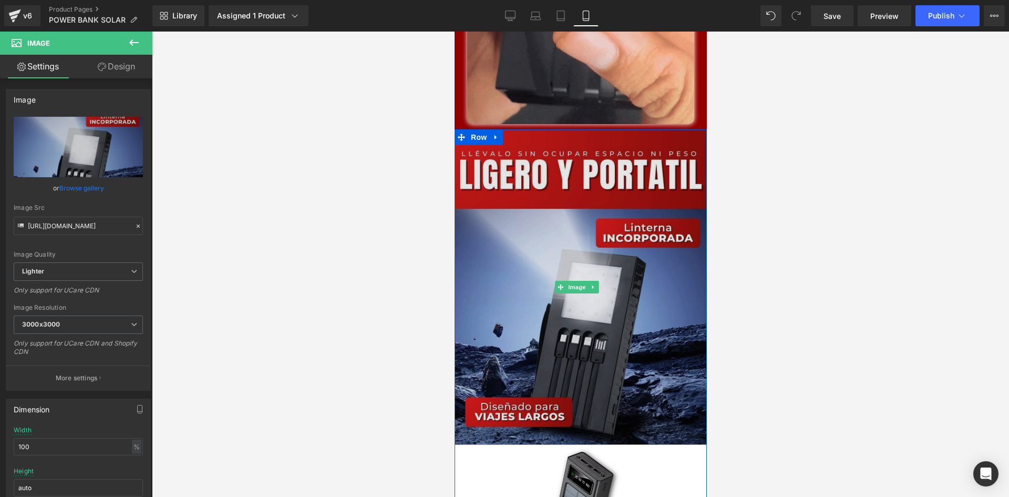
scroll to position [1997, 0]
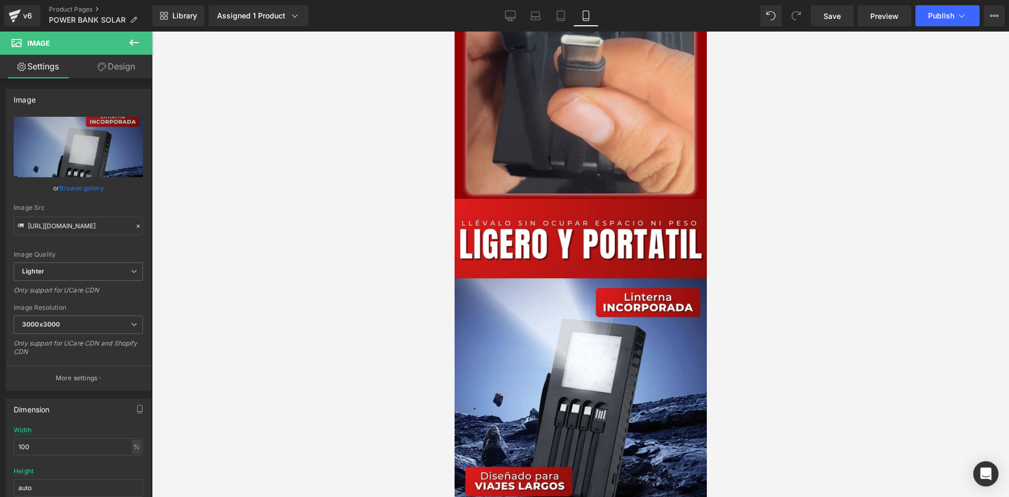
click at [736, 199] on div at bounding box center [580, 264] width 857 height 465
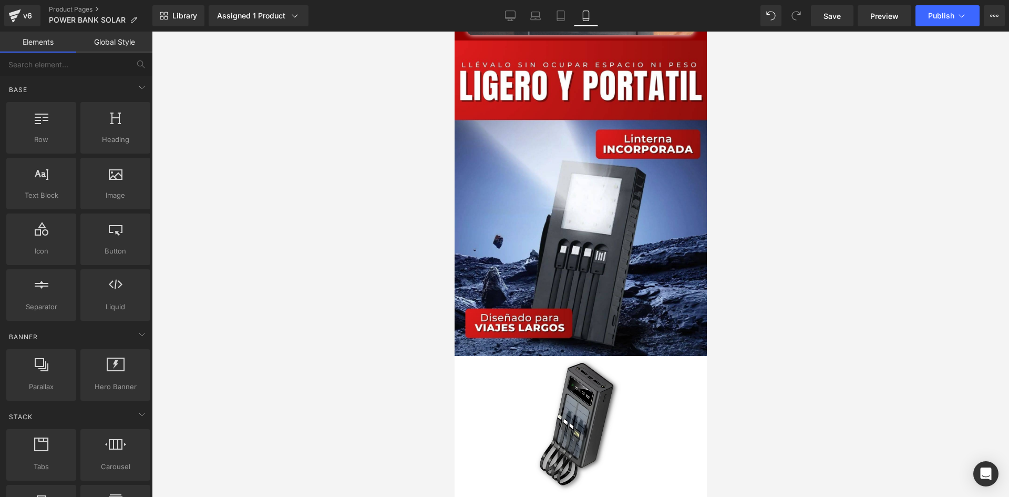
scroll to position [2154, 0]
click at [832, 12] on span "Save" at bounding box center [831, 16] width 17 height 11
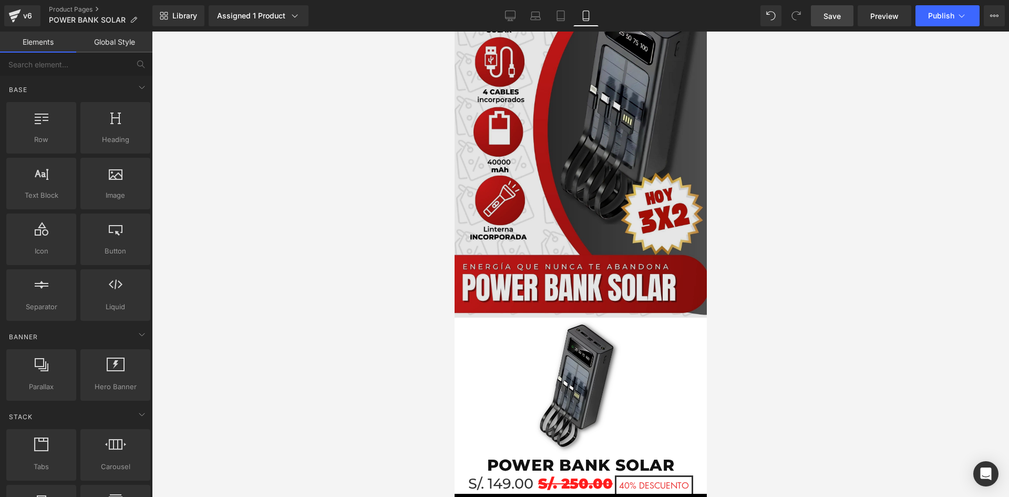
scroll to position [0, 0]
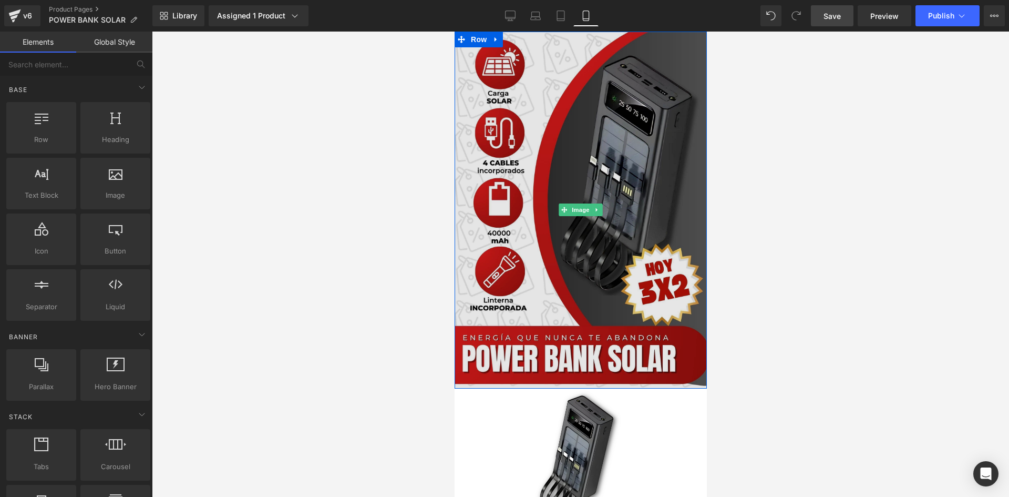
click at [576, 179] on img at bounding box center [580, 210] width 252 height 357
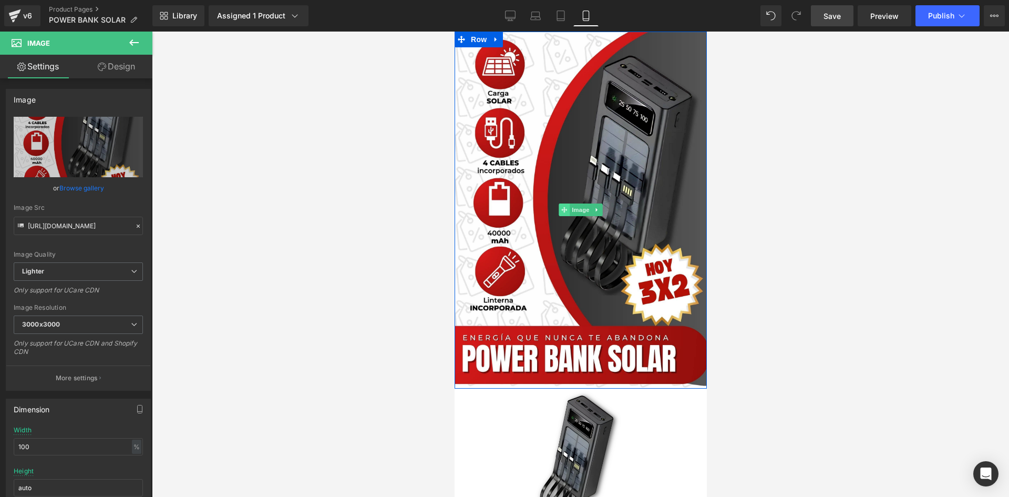
click at [561, 213] on span at bounding box center [563, 209] width 11 height 13
click at [87, 183] on link "Browse gallery" at bounding box center [81, 188] width 45 height 18
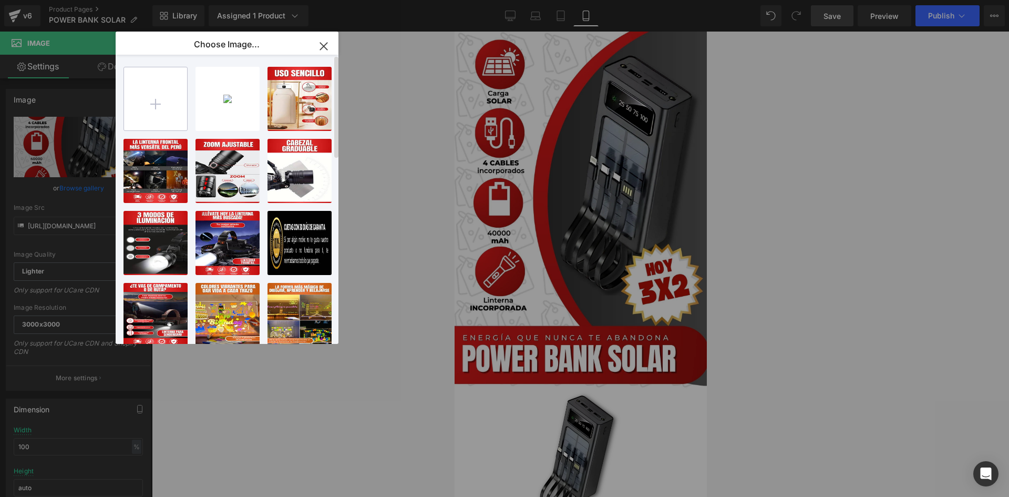
click at [149, 89] on input "file" at bounding box center [155, 98] width 63 height 63
type input "C:\fakepath\40 000 POWERBANK-LANDING PAGE (2) (1).jpg"
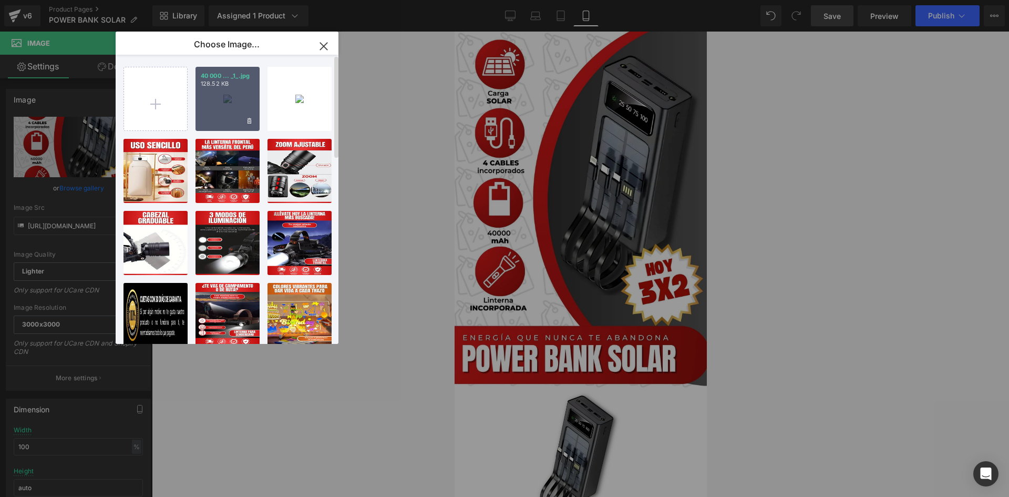
click at [220, 117] on div "40 000 ... _1_.jpg 128.52 KB" at bounding box center [227, 99] width 64 height 64
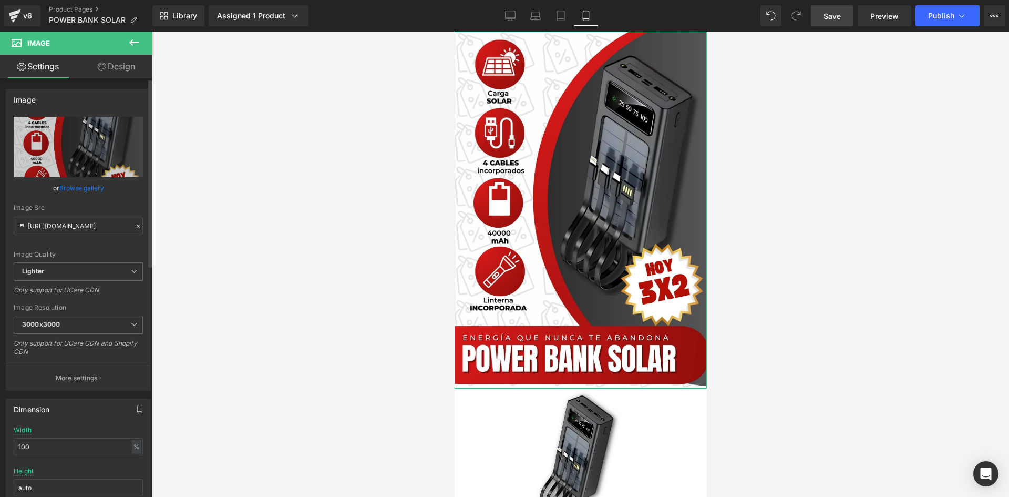
click at [80, 186] on link "Browse gallery" at bounding box center [81, 188] width 45 height 18
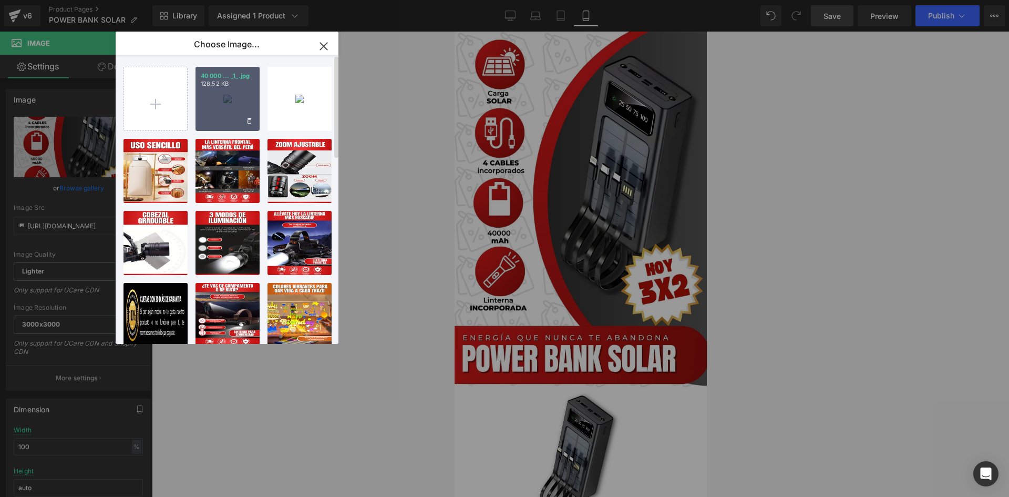
click at [222, 91] on div "40 000 ... _1_.jpg 128.52 KB" at bounding box center [227, 99] width 64 height 64
type input "[URL][DOMAIN_NAME]"
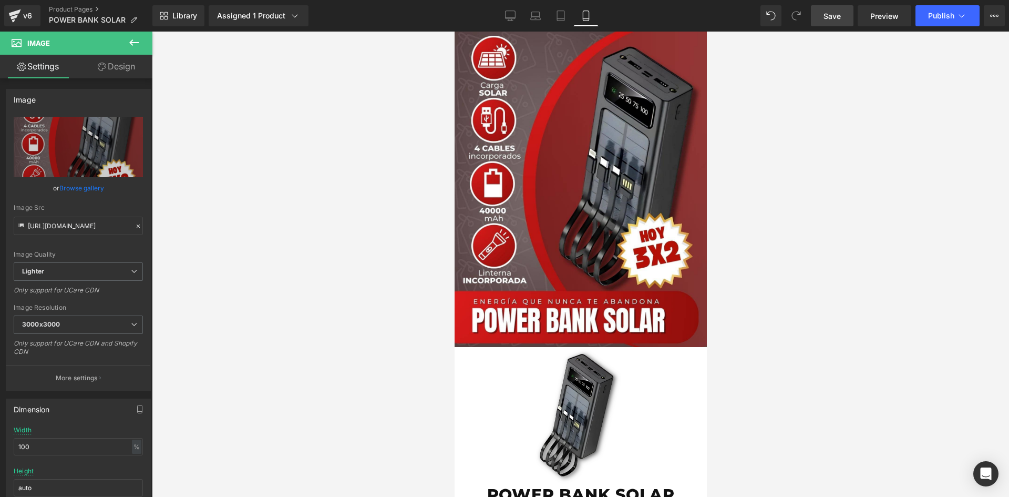
click at [767, 203] on div at bounding box center [580, 264] width 857 height 465
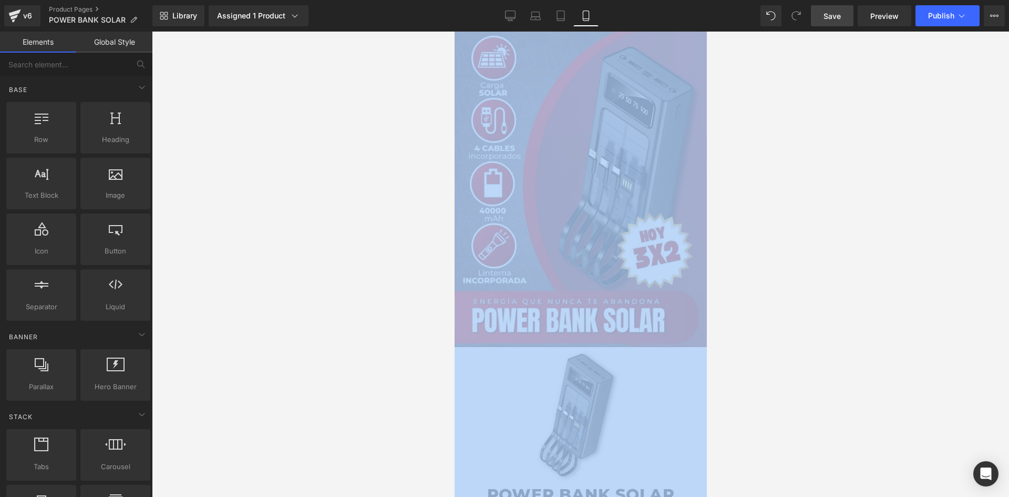
click at [767, 203] on div at bounding box center [580, 264] width 857 height 465
click at [763, 157] on div at bounding box center [580, 264] width 857 height 465
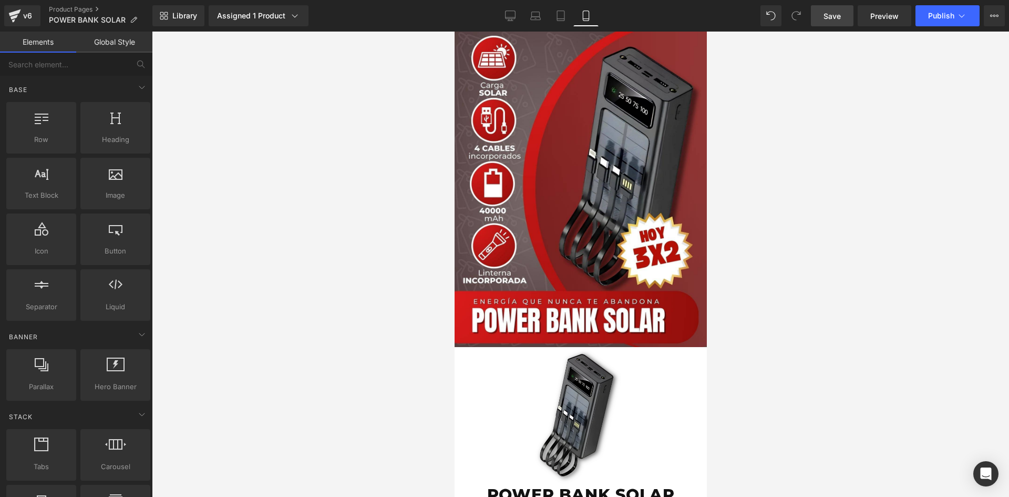
click at [826, 9] on link "Save" at bounding box center [832, 15] width 43 height 21
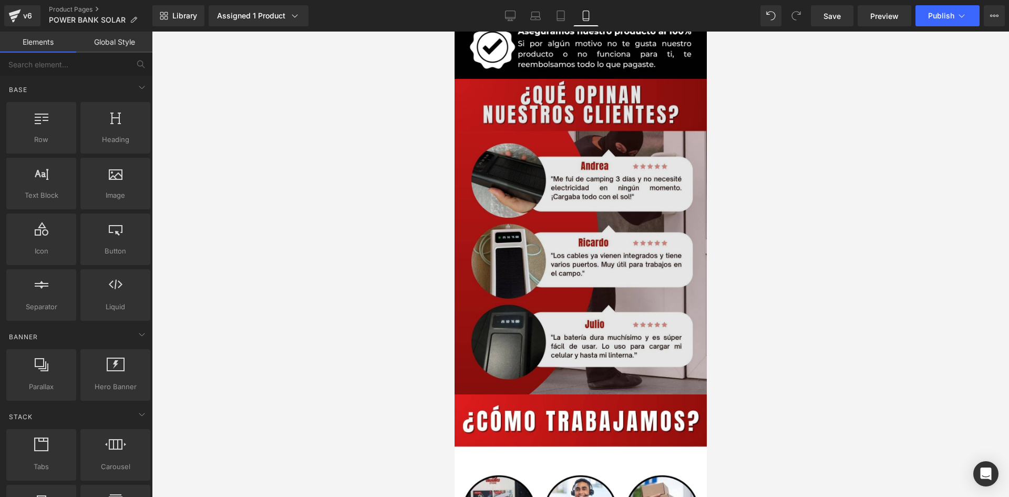
scroll to position [2575, 0]
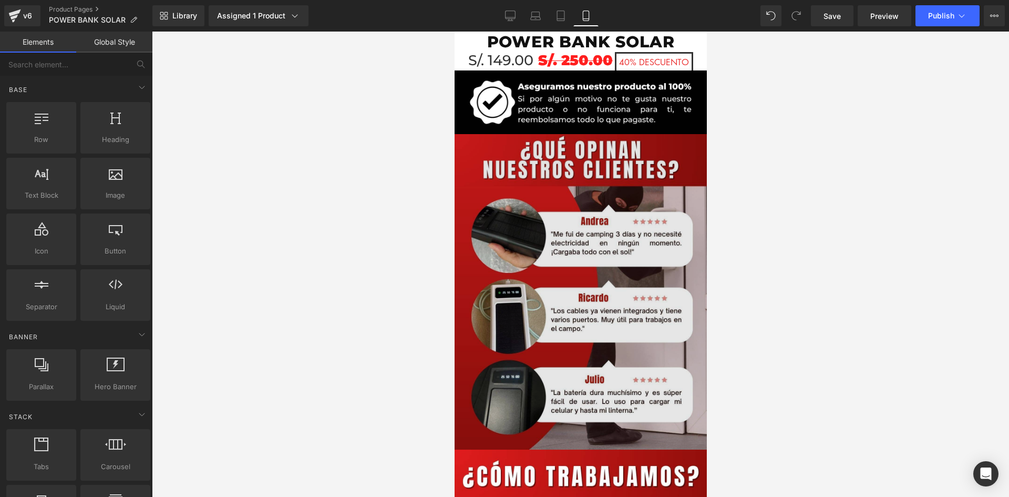
click at [554, 288] on img at bounding box center [580, 291] width 252 height 315
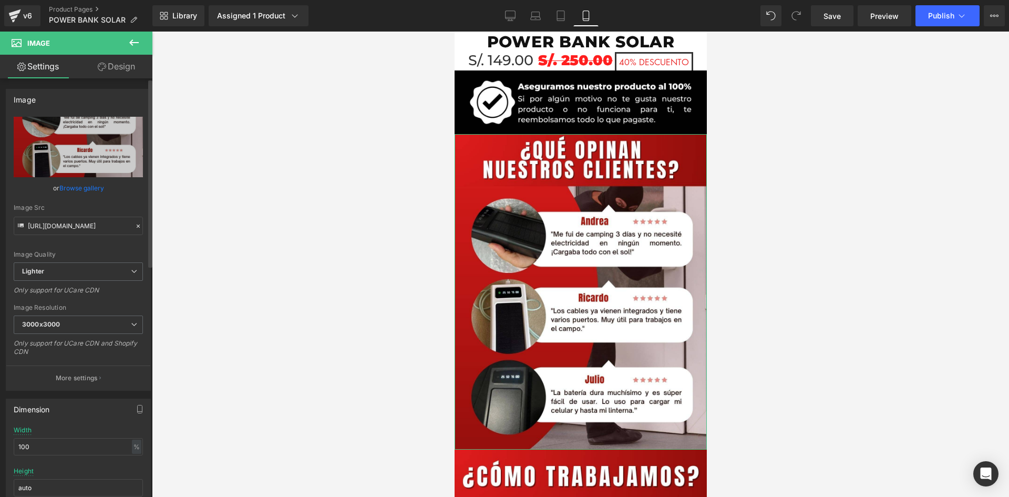
click at [81, 189] on link "Browse gallery" at bounding box center [81, 188] width 45 height 18
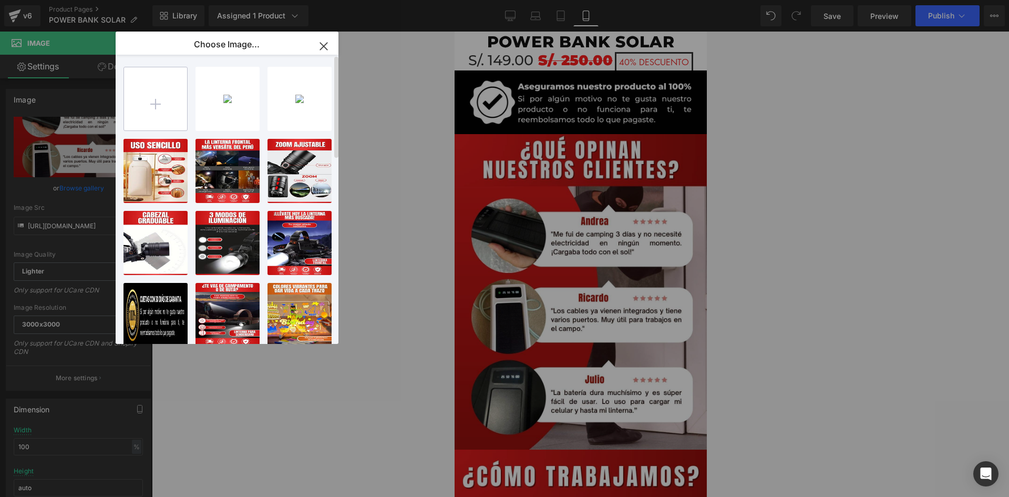
click at [150, 110] on input "file" at bounding box center [155, 98] width 63 height 63
type input "C:\fakepath\40 000 POWERBANK-LANDING PAGE (3) (1).jpg"
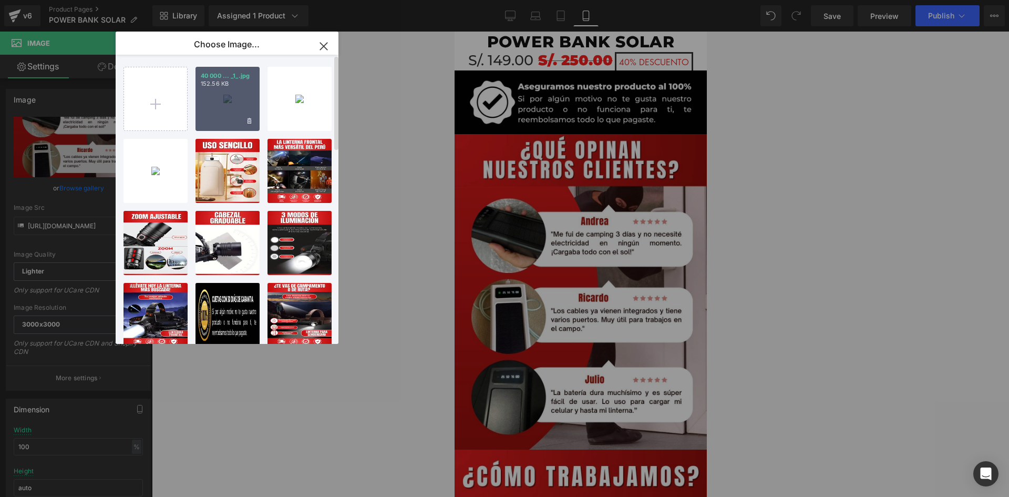
click at [224, 111] on div "40 000 ... _1_.jpg 152.56 KB" at bounding box center [227, 99] width 64 height 64
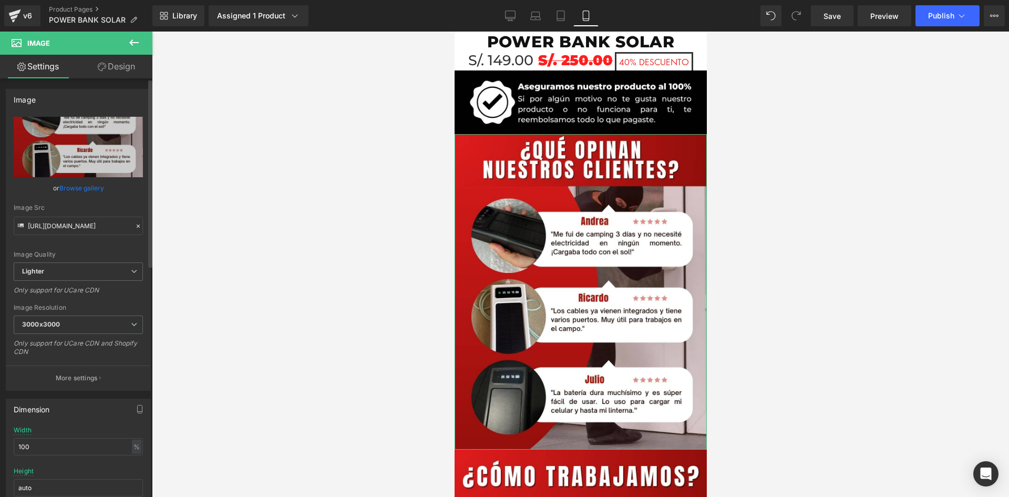
click at [88, 190] on link "Browse gallery" at bounding box center [81, 188] width 45 height 18
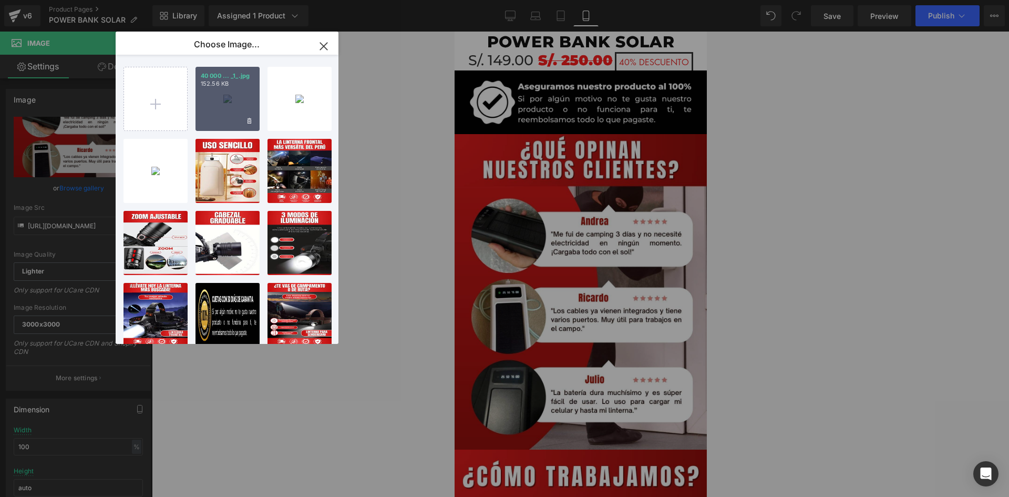
click at [231, 109] on div "40 000 ... _1_.jpg 152.56 KB" at bounding box center [227, 99] width 64 height 64
type input "[URL][DOMAIN_NAME]"
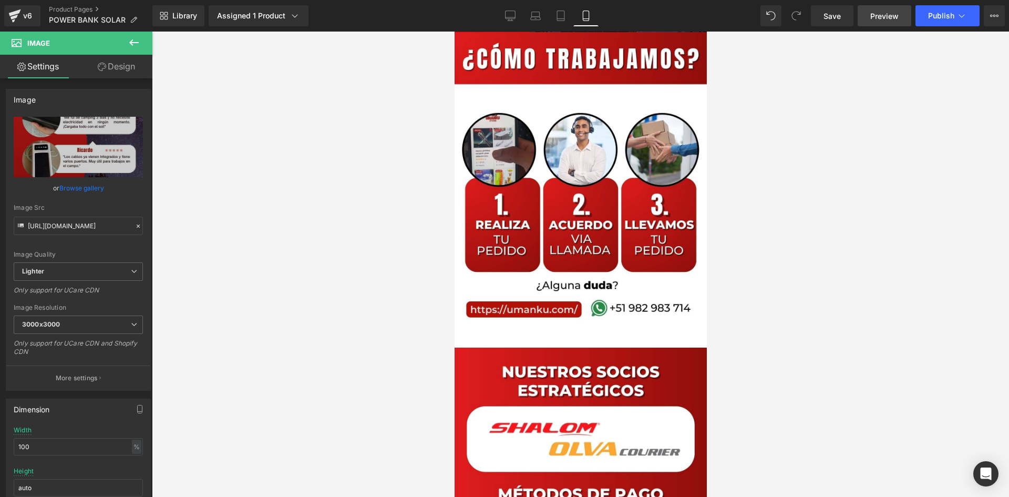
scroll to position [2995, 0]
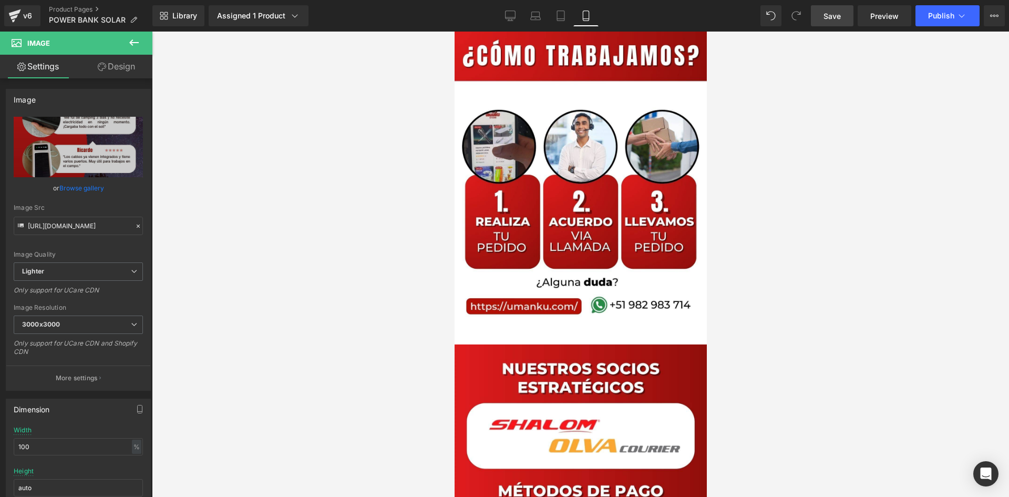
click at [851, 16] on link "Save" at bounding box center [832, 15] width 43 height 21
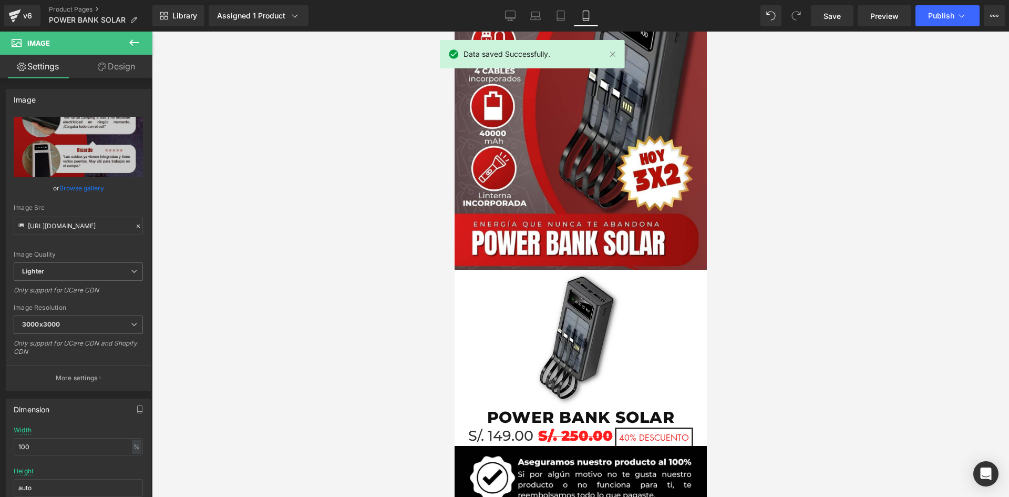
scroll to position [0, 0]
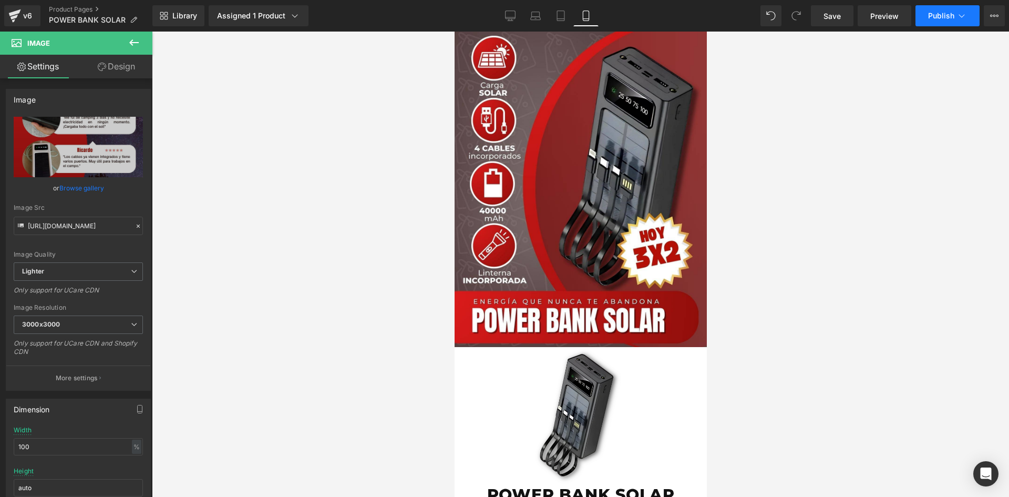
click at [950, 15] on span "Publish" at bounding box center [941, 16] width 26 height 8
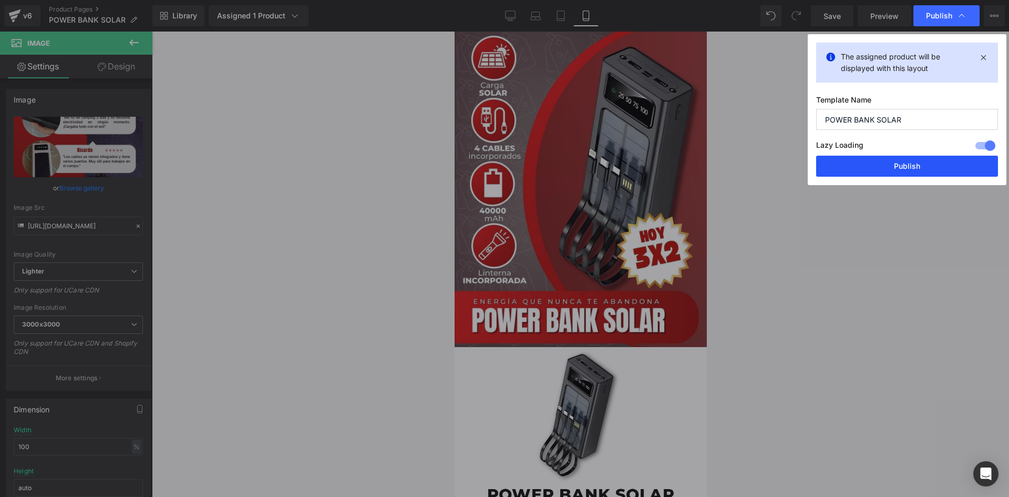
click at [917, 164] on button "Publish" at bounding box center [907, 166] width 182 height 21
